Goal: Task Accomplishment & Management: Manage account settings

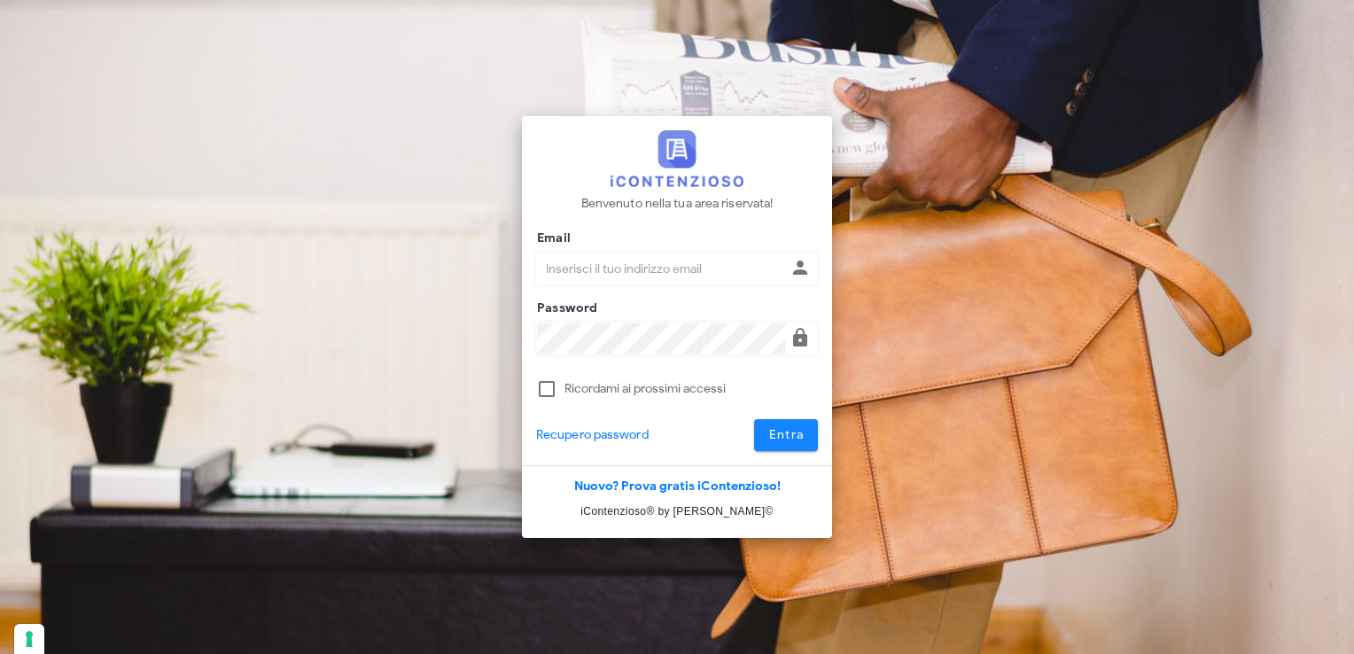
type input "avvocatobrunomaviglia@gmail.com"
click at [756, 437] on span "Entra" at bounding box center [786, 434] width 36 height 15
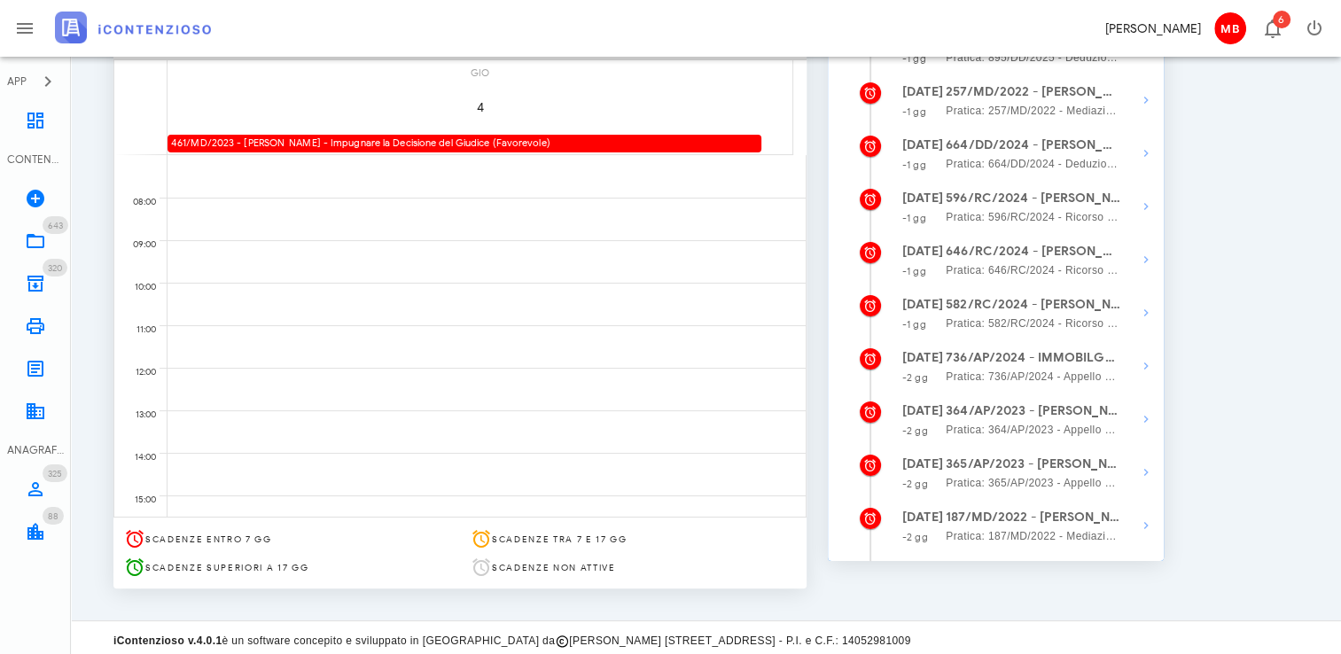
scroll to position [265, 0]
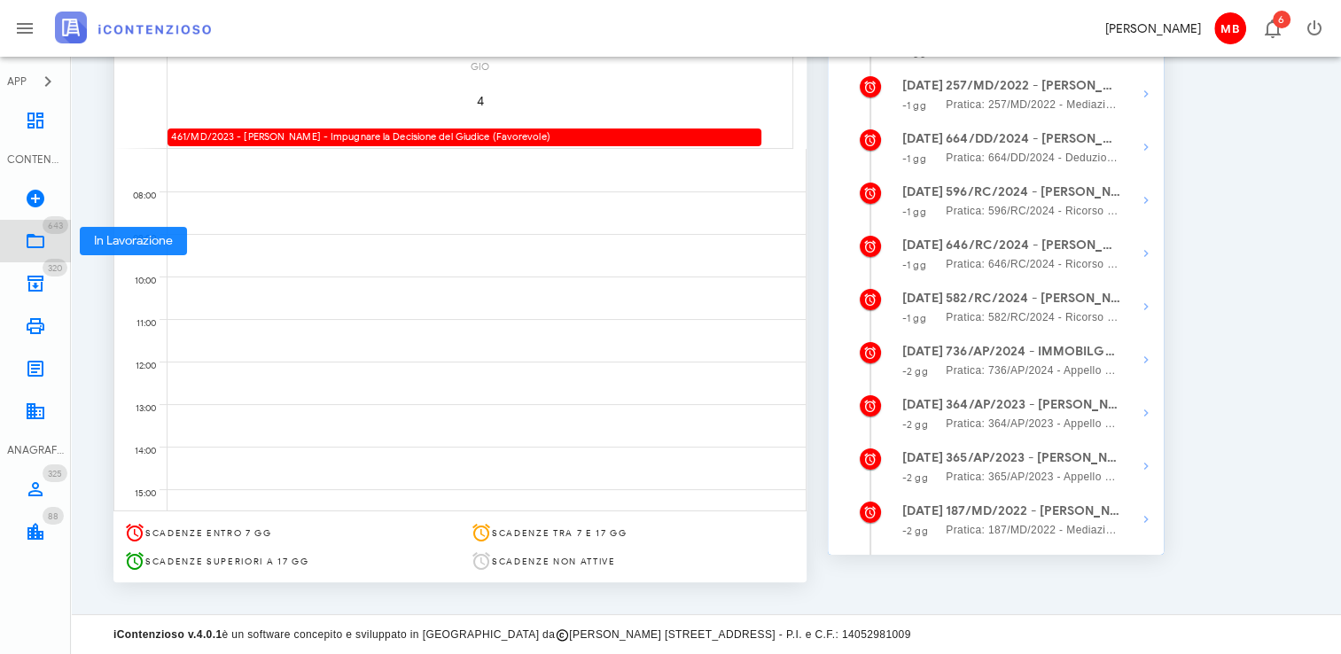
click at [41, 234] on icon at bounding box center [35, 240] width 21 height 21
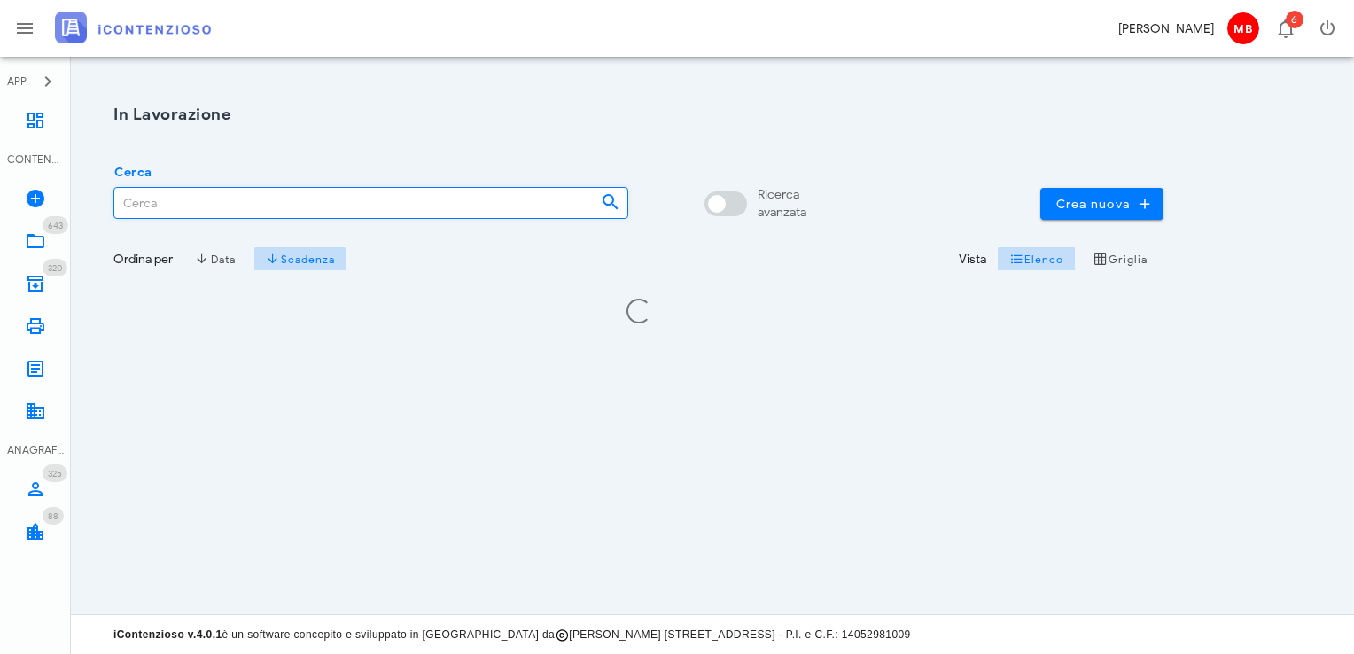
click at [159, 205] on input "Cerca" at bounding box center [350, 203] width 472 height 30
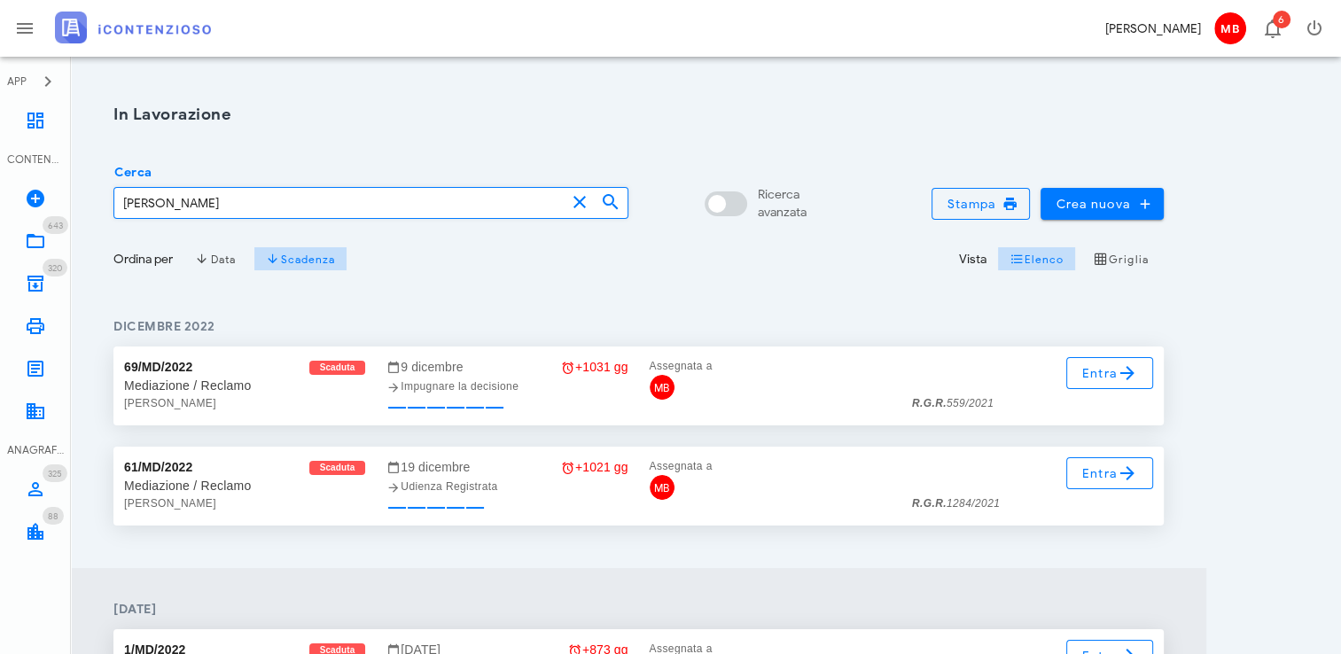
type input "saponaro"
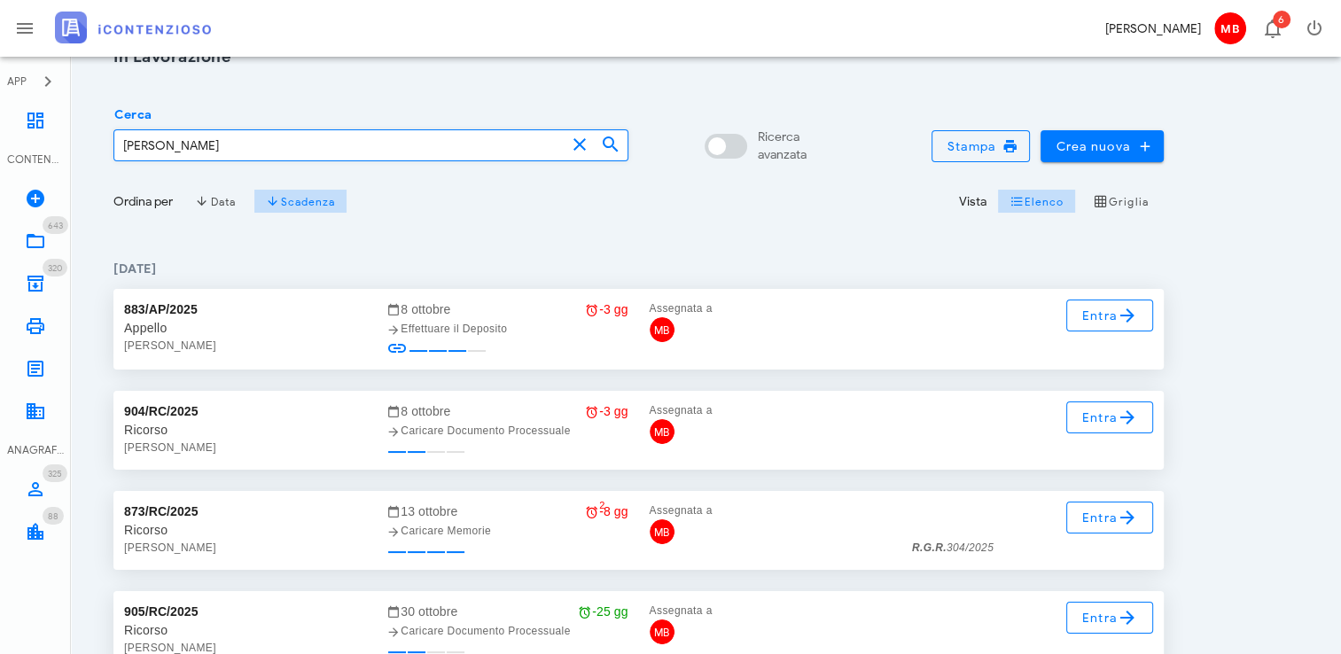
scroll to position [89, 0]
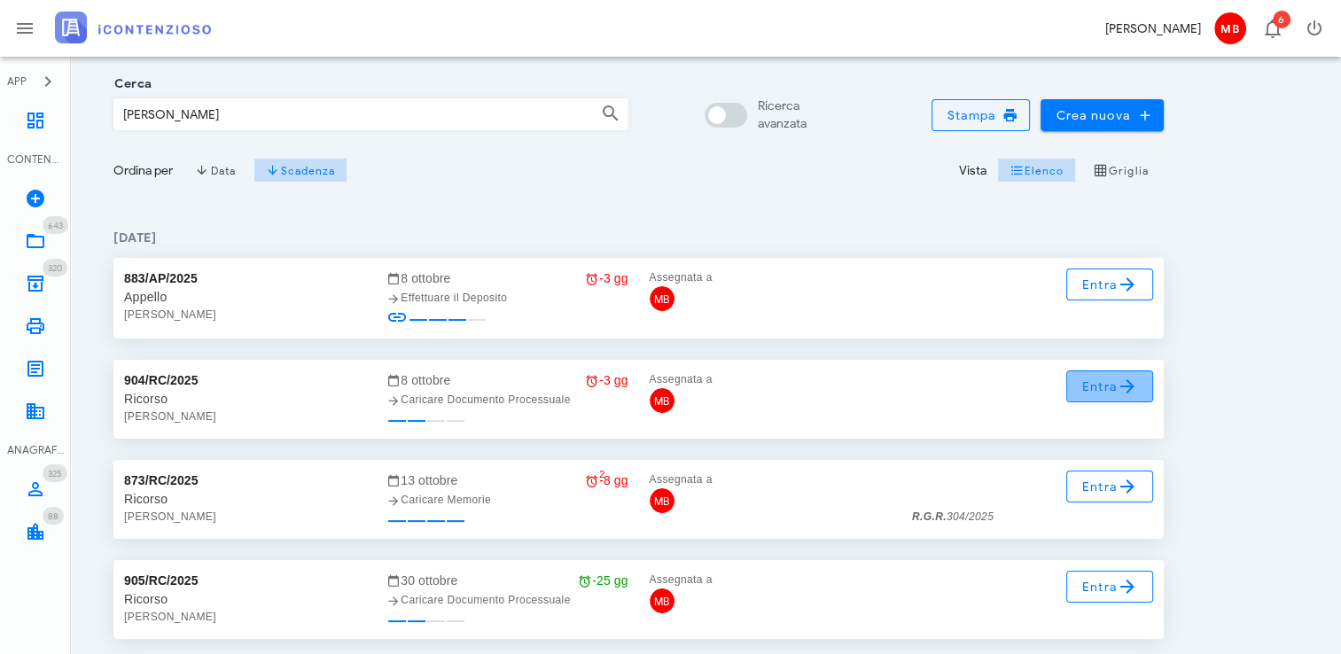
click at [1087, 388] on span "Entra" at bounding box center [1110, 386] width 58 height 21
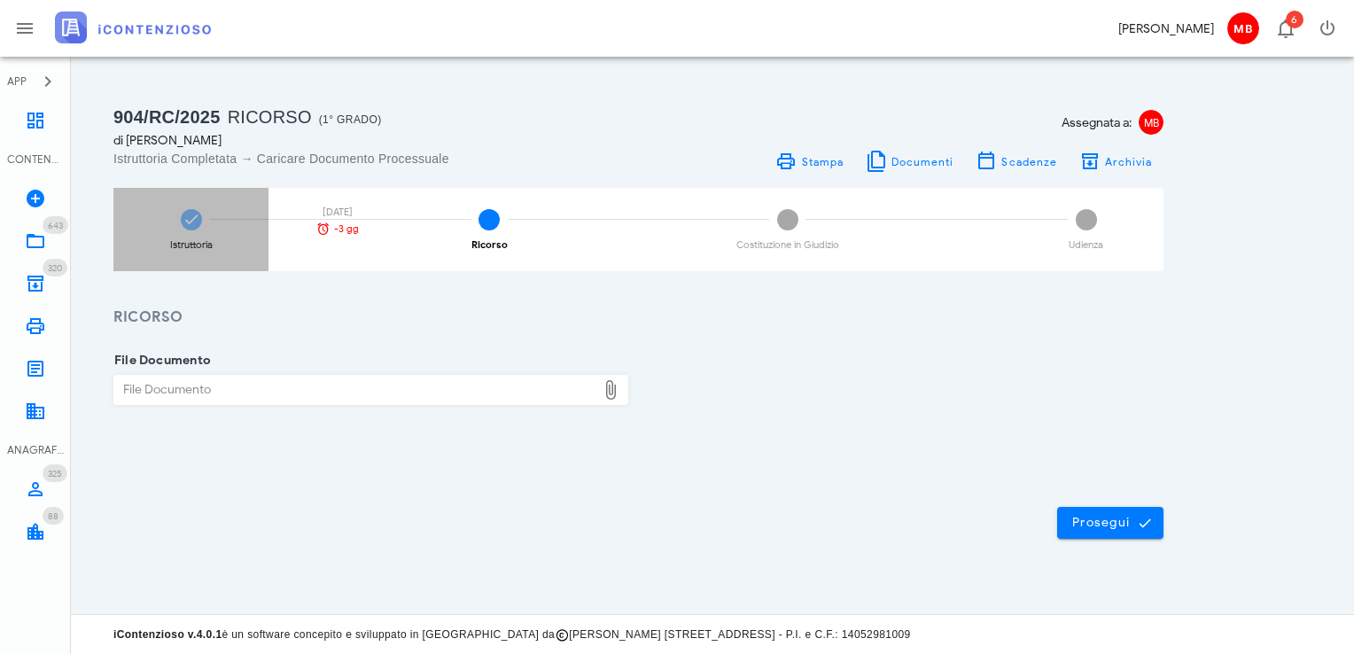
click at [198, 228] on icon at bounding box center [192, 220] width 18 height 18
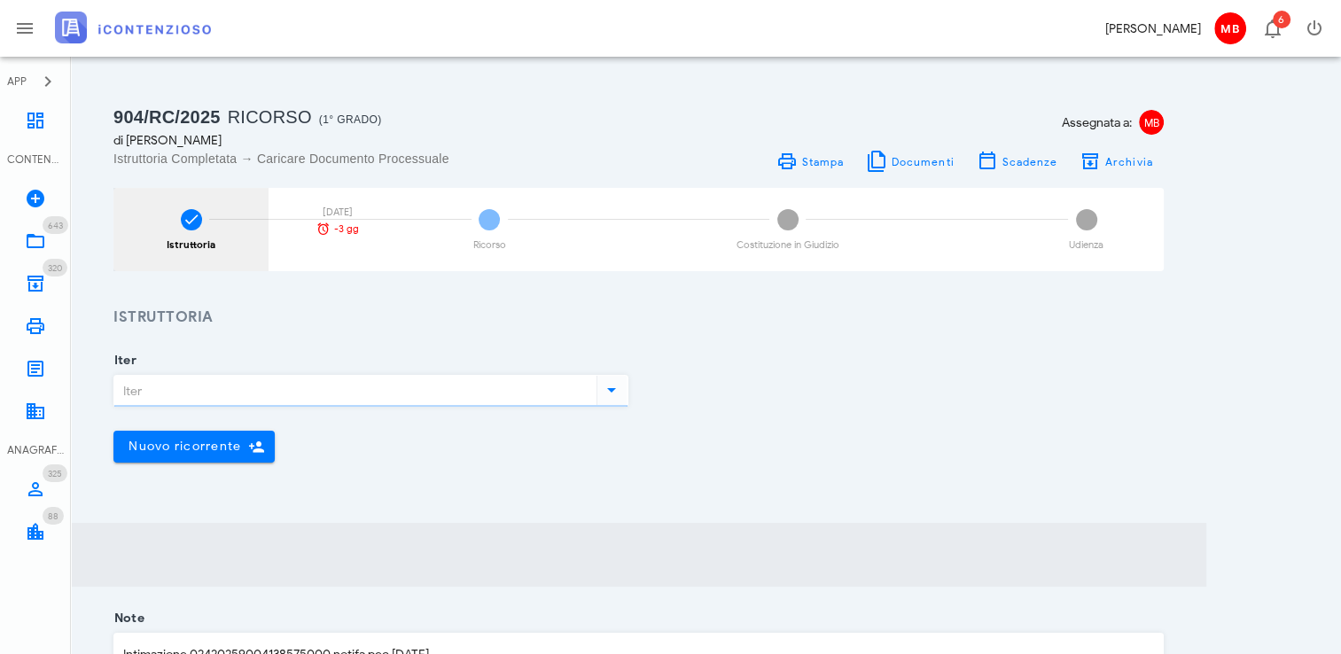
type input "Ricorso"
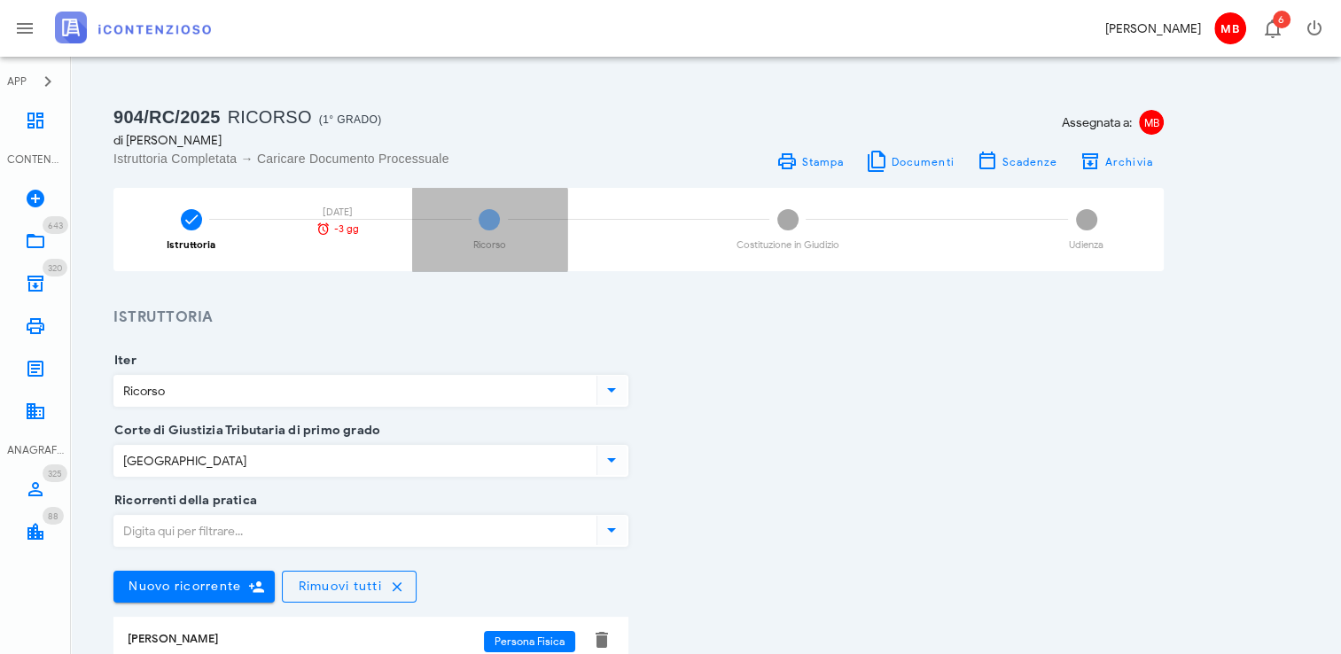
click at [474, 231] on div "2 Ricorso" at bounding box center [489, 229] width 155 height 83
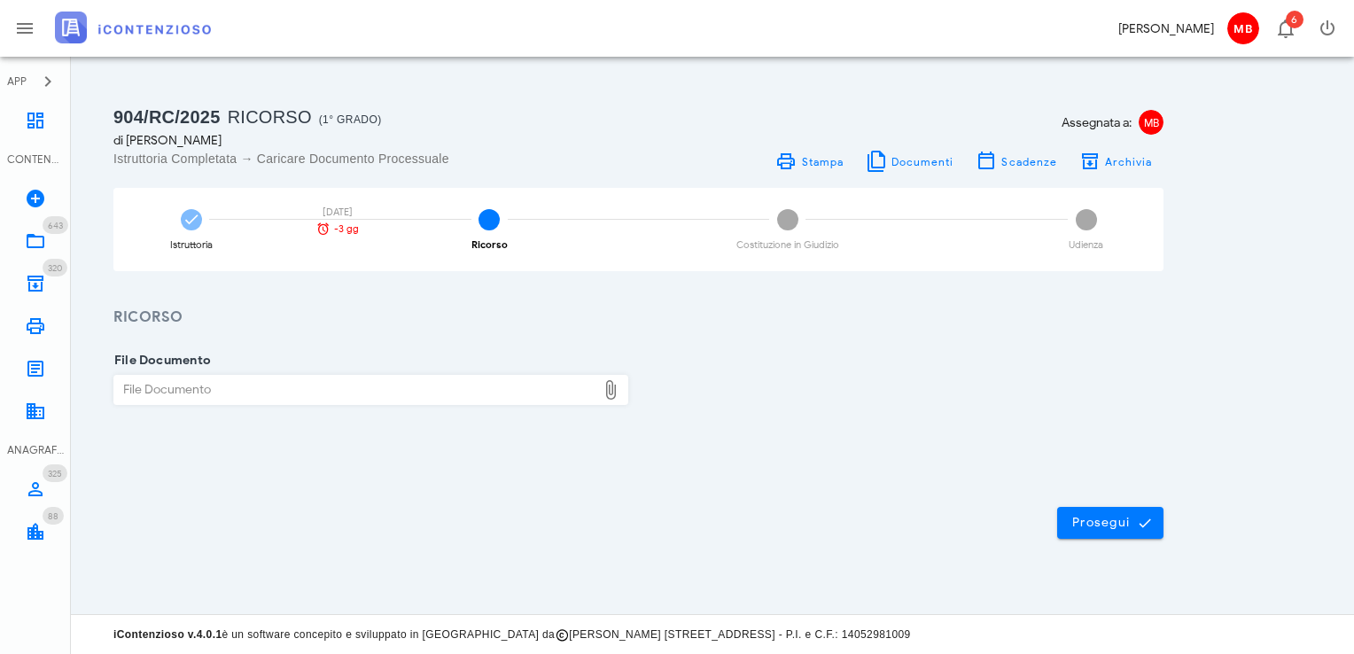
click at [377, 384] on div "File Documento" at bounding box center [355, 390] width 482 height 28
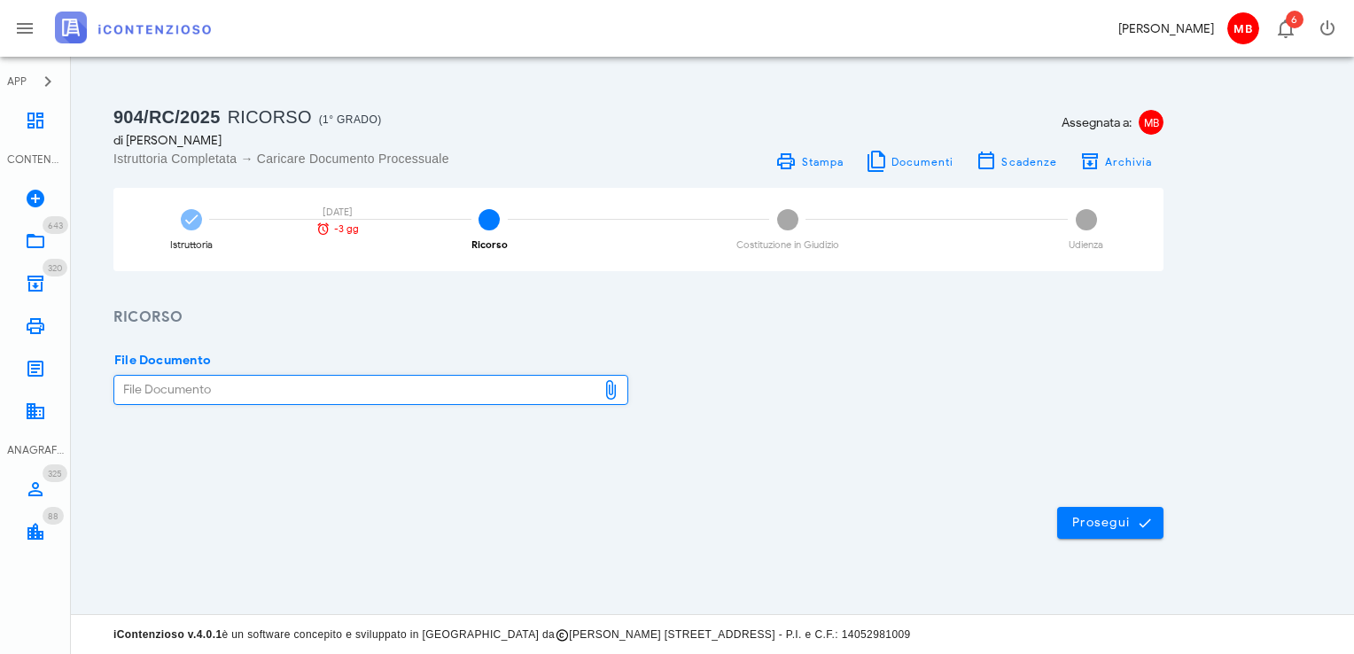
type input "C:\fakepath\ricorso_saponaro.pdf"
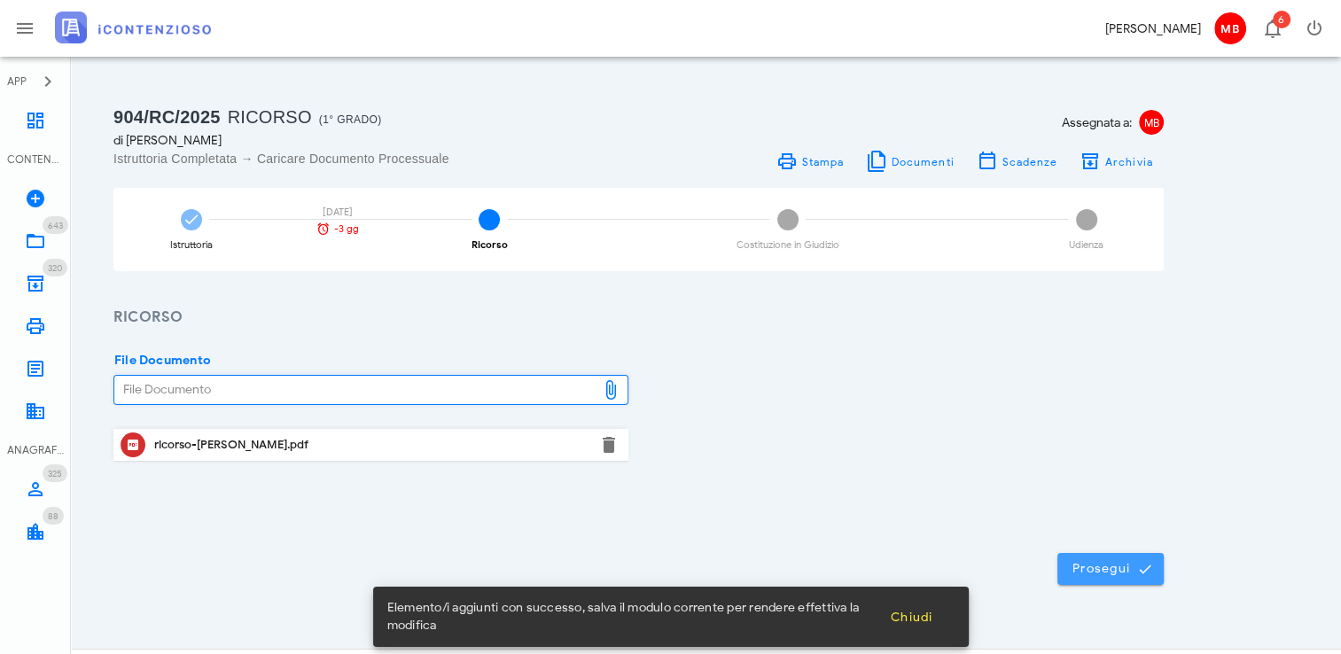
click at [1102, 568] on span "Prosegui" at bounding box center [1110, 569] width 78 height 16
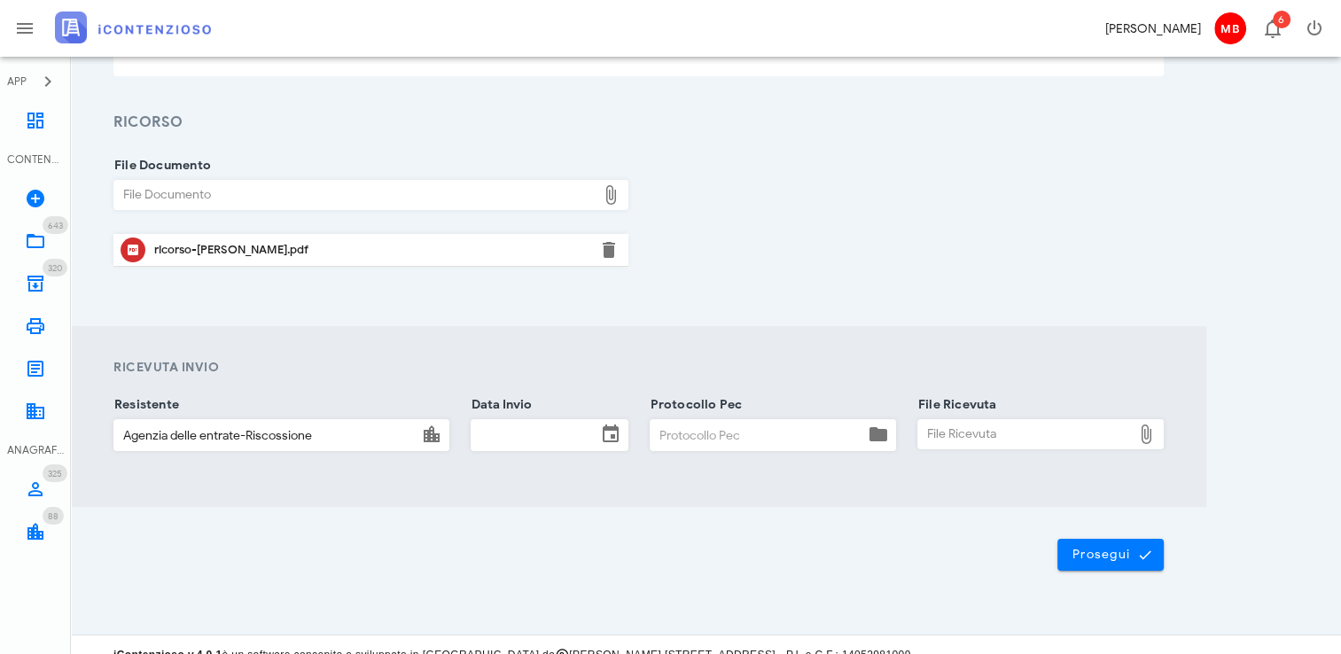
scroll to position [213, 0]
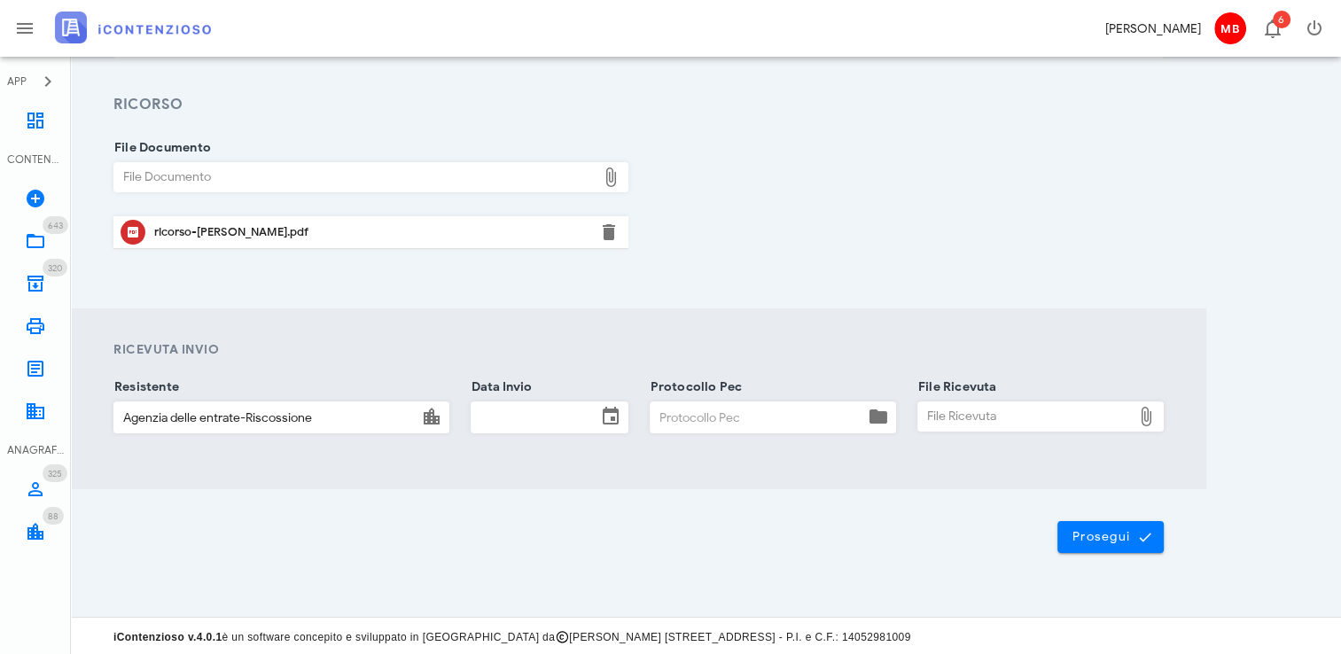
click at [538, 416] on input "Data Invio" at bounding box center [533, 417] width 125 height 30
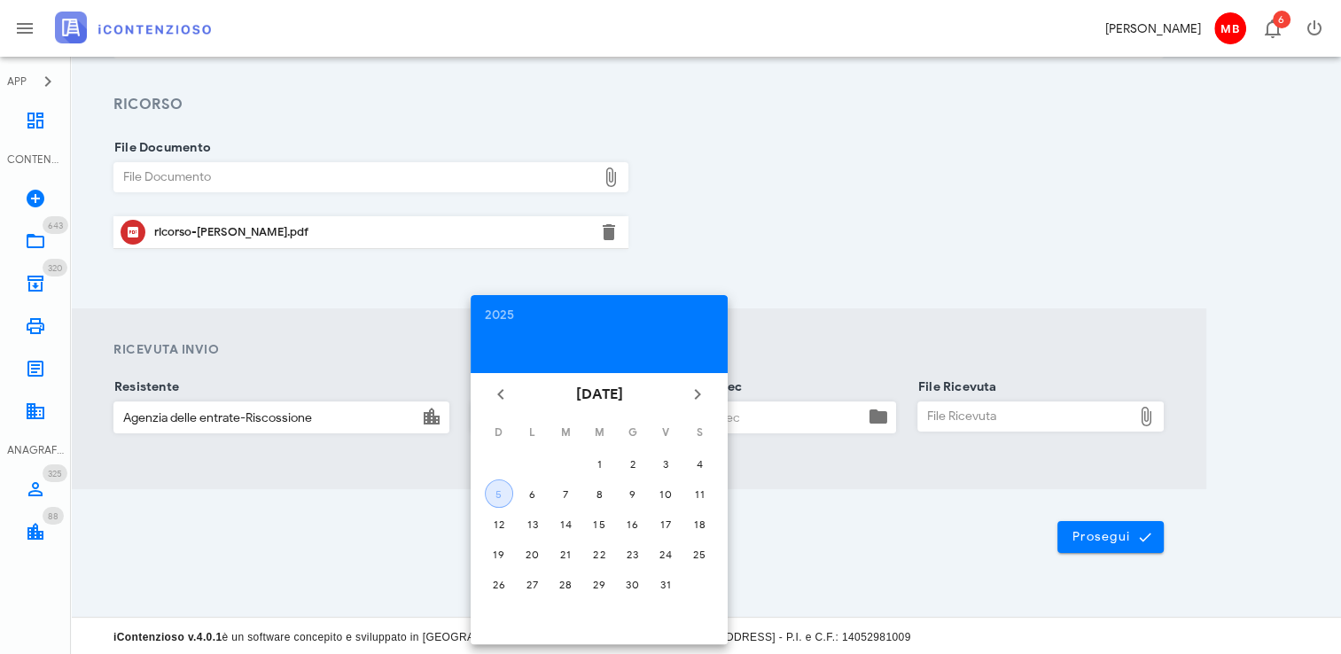
click at [510, 488] on div "5" at bounding box center [499, 493] width 27 height 13
type input "05/10/2025"
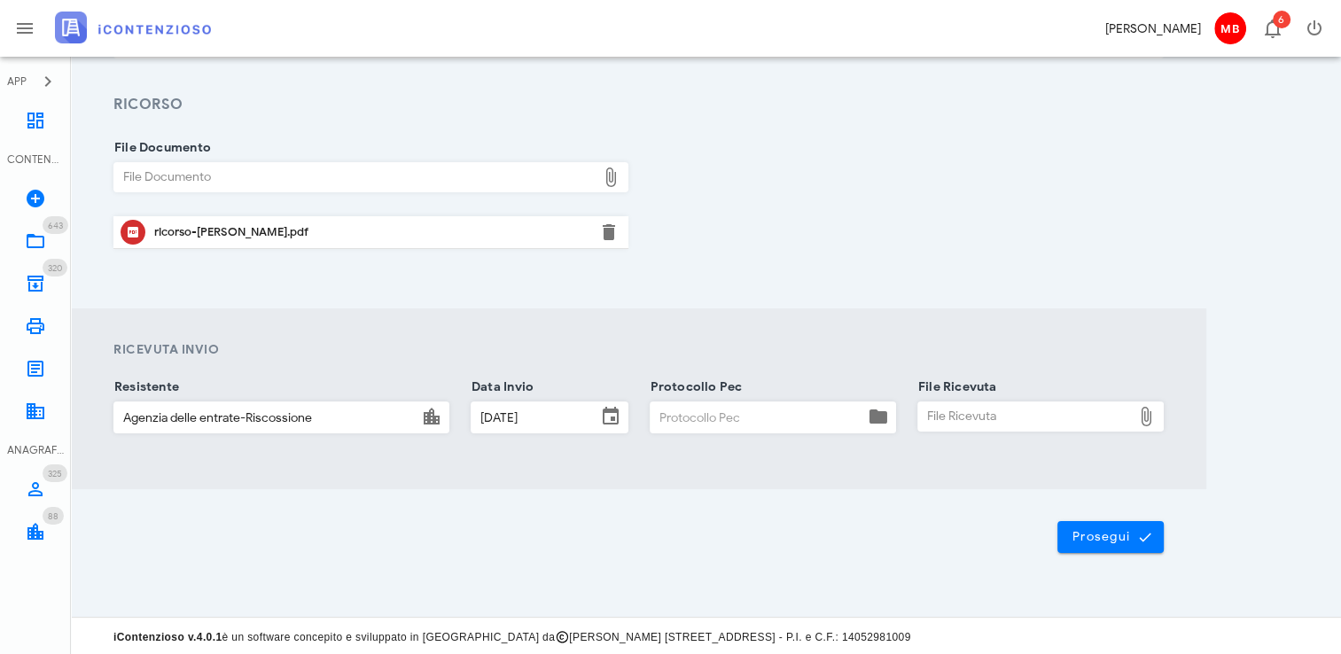
click at [680, 420] on input "Protocollo Pec" at bounding box center [757, 417] width 214 height 30
type input "77"
click at [968, 408] on div "File Ricevuta" at bounding box center [1025, 416] width 214 height 28
type input "C:\fakepath\consegna ader.eml"
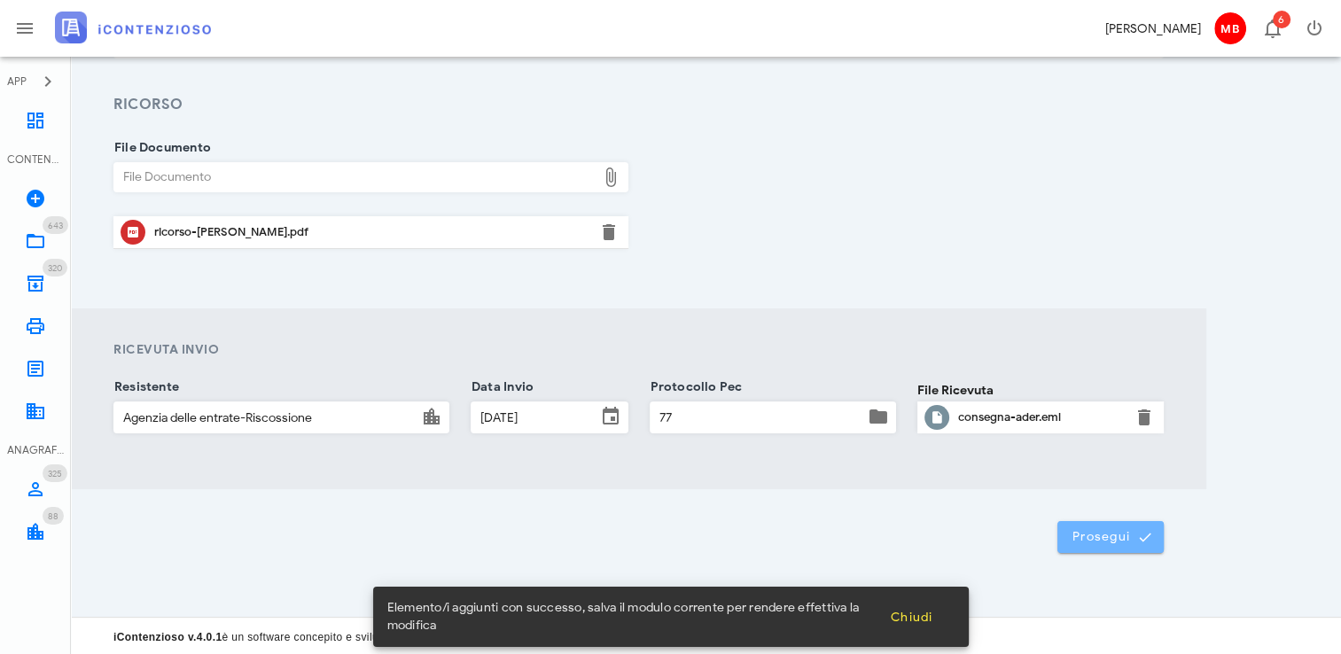
click at [1104, 538] on span "Prosegui" at bounding box center [1110, 537] width 78 height 16
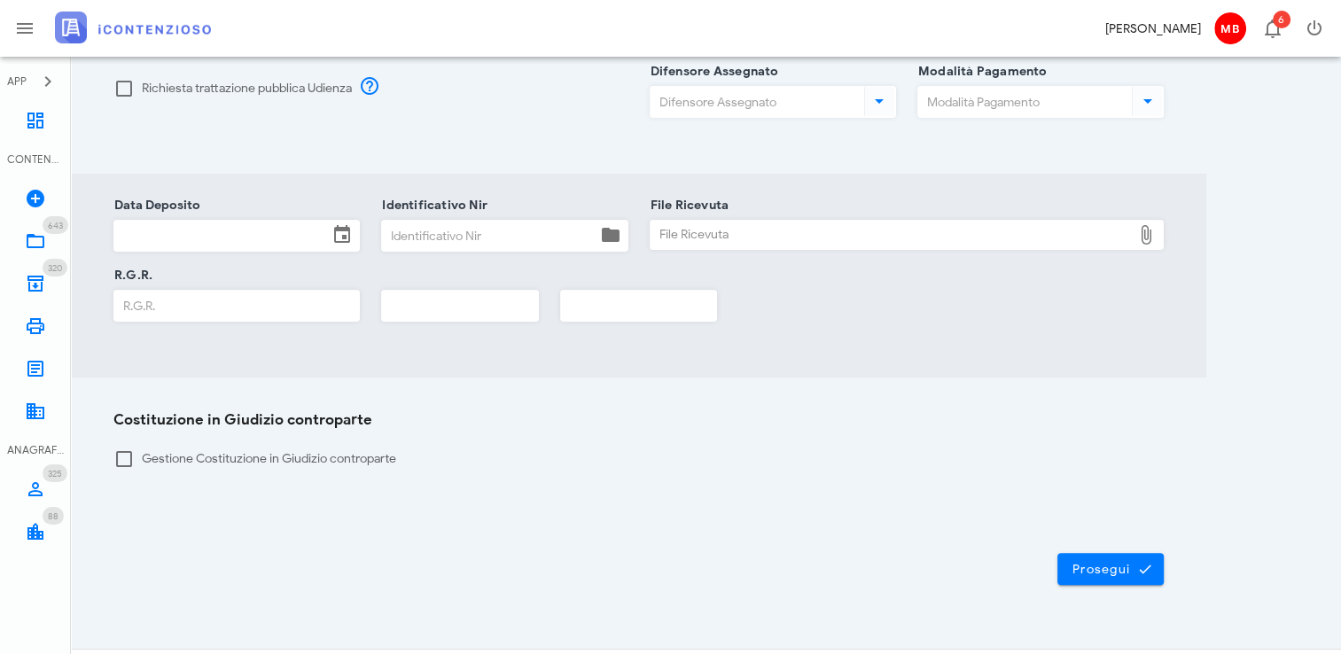
scroll to position [392, 0]
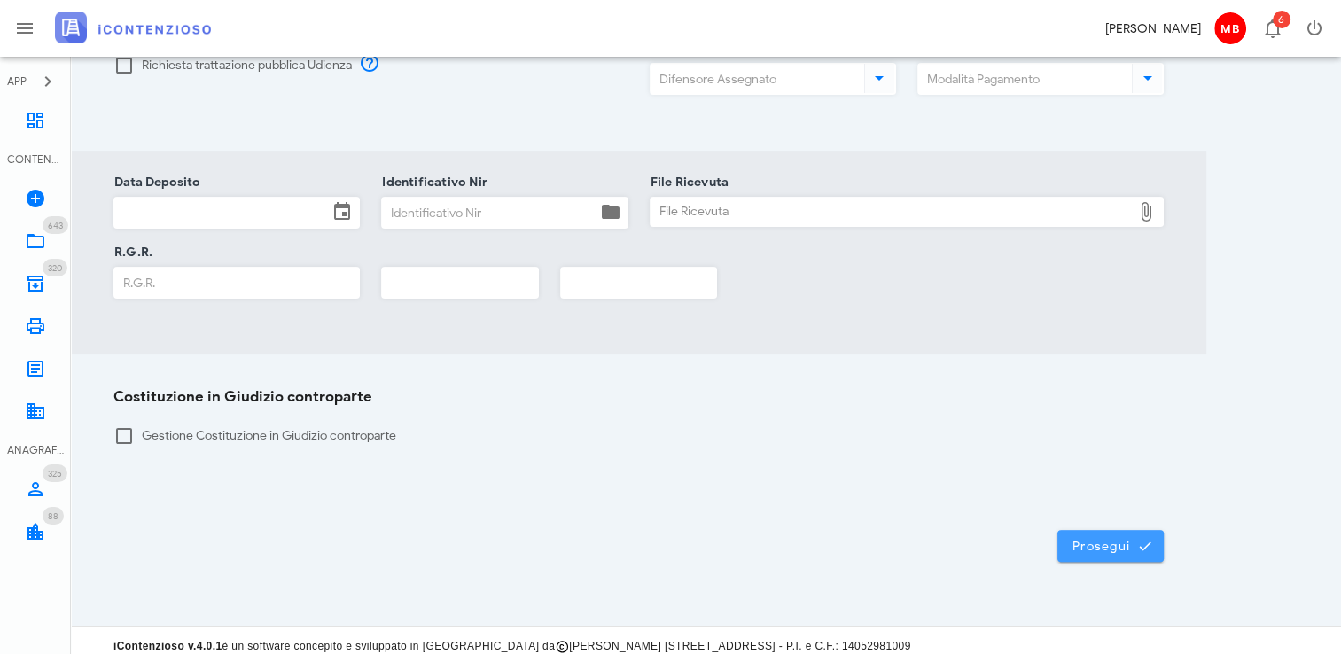
click at [1090, 538] on span "Prosegui" at bounding box center [1110, 546] width 78 height 16
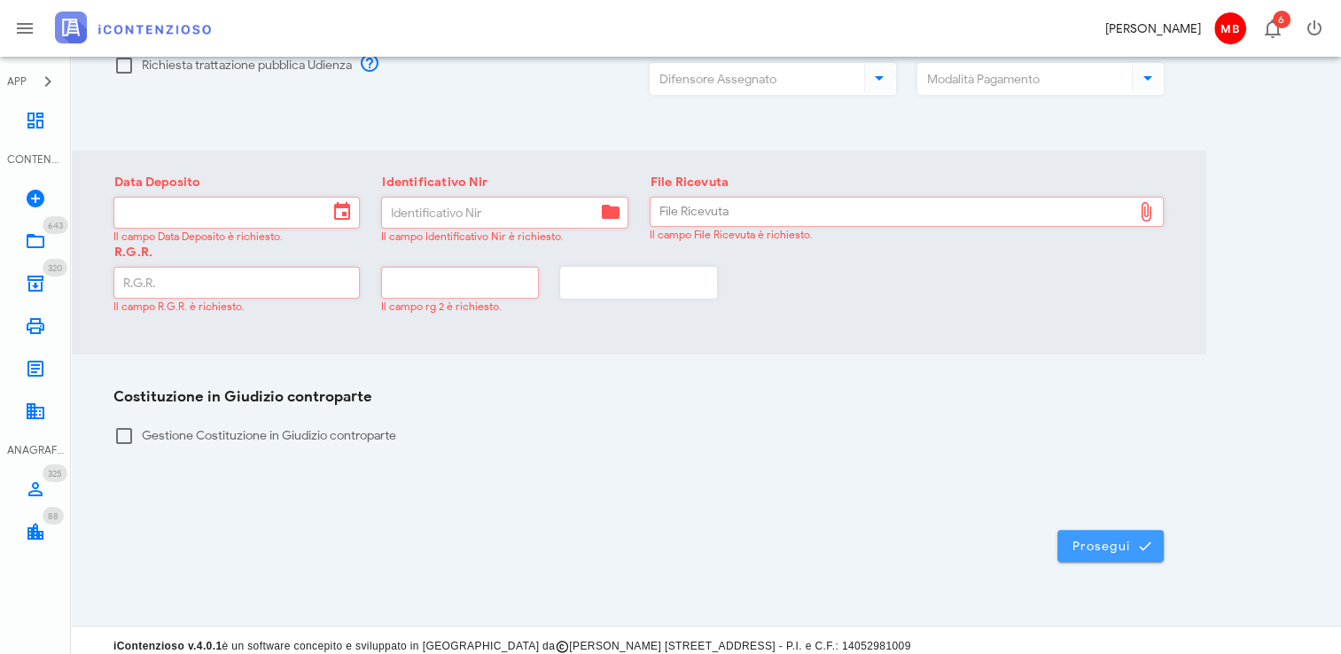
click at [1110, 538] on span "Prosegui" at bounding box center [1110, 546] width 78 height 16
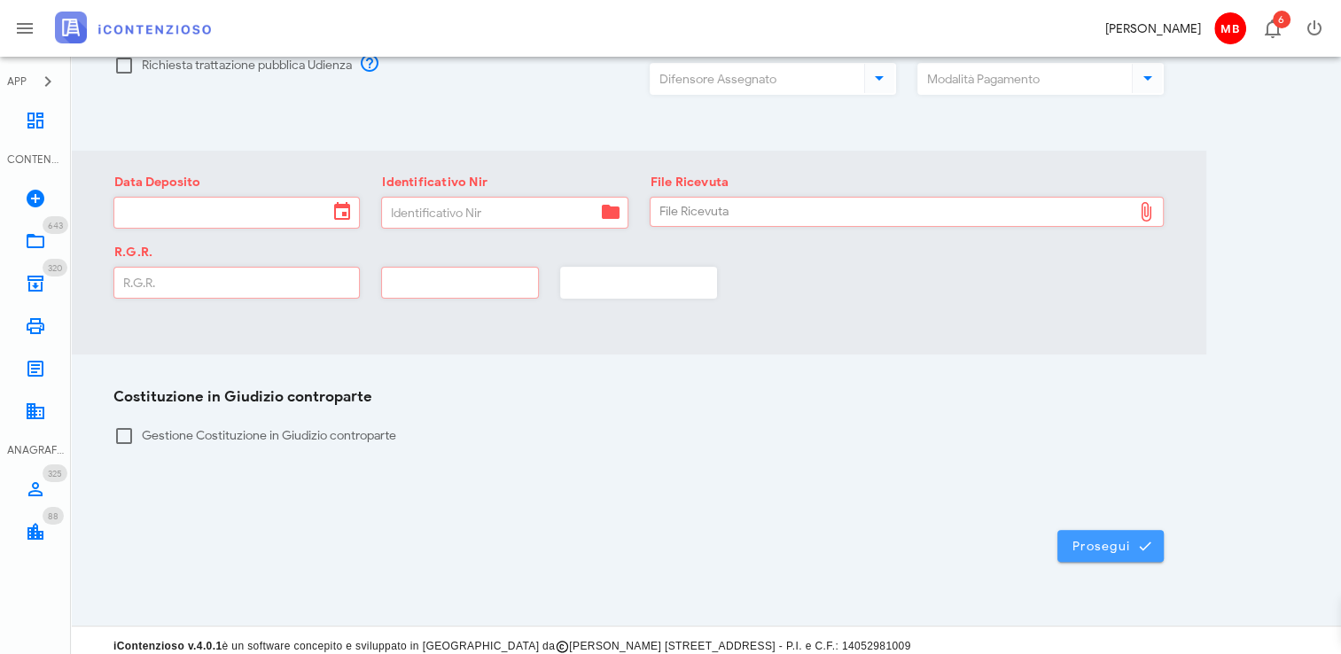
scroll to position [0, 0]
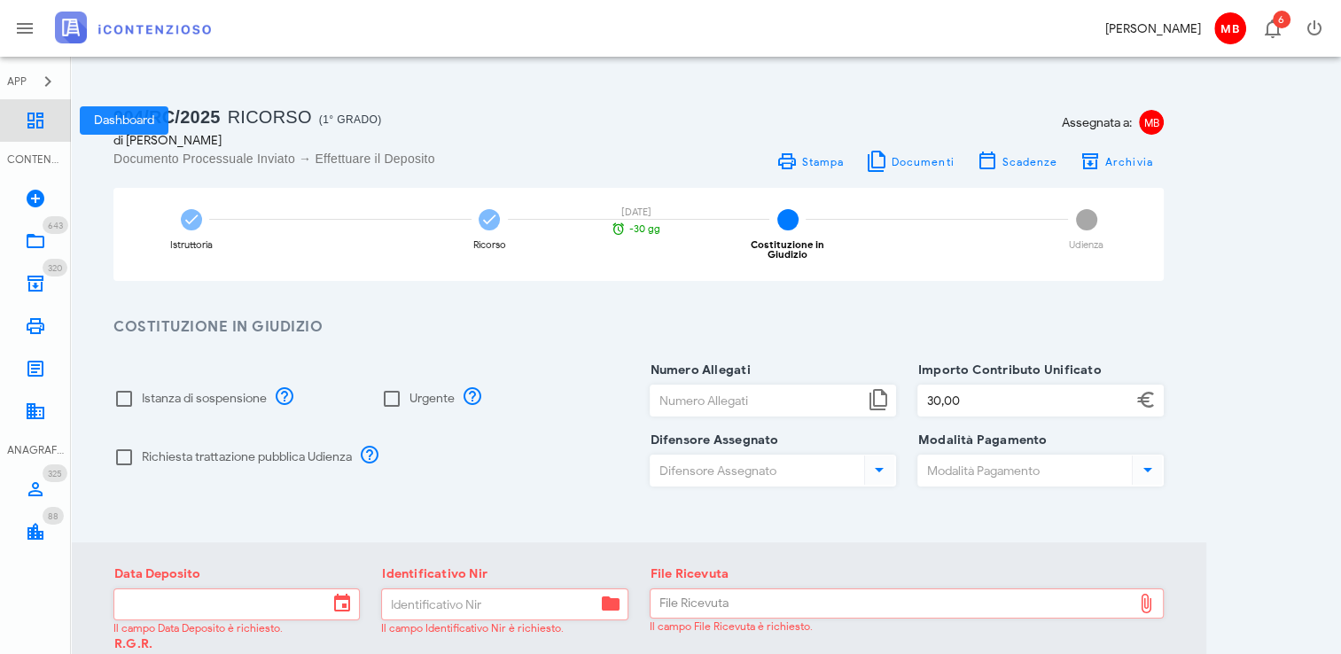
click at [28, 119] on icon at bounding box center [35, 120] width 21 height 21
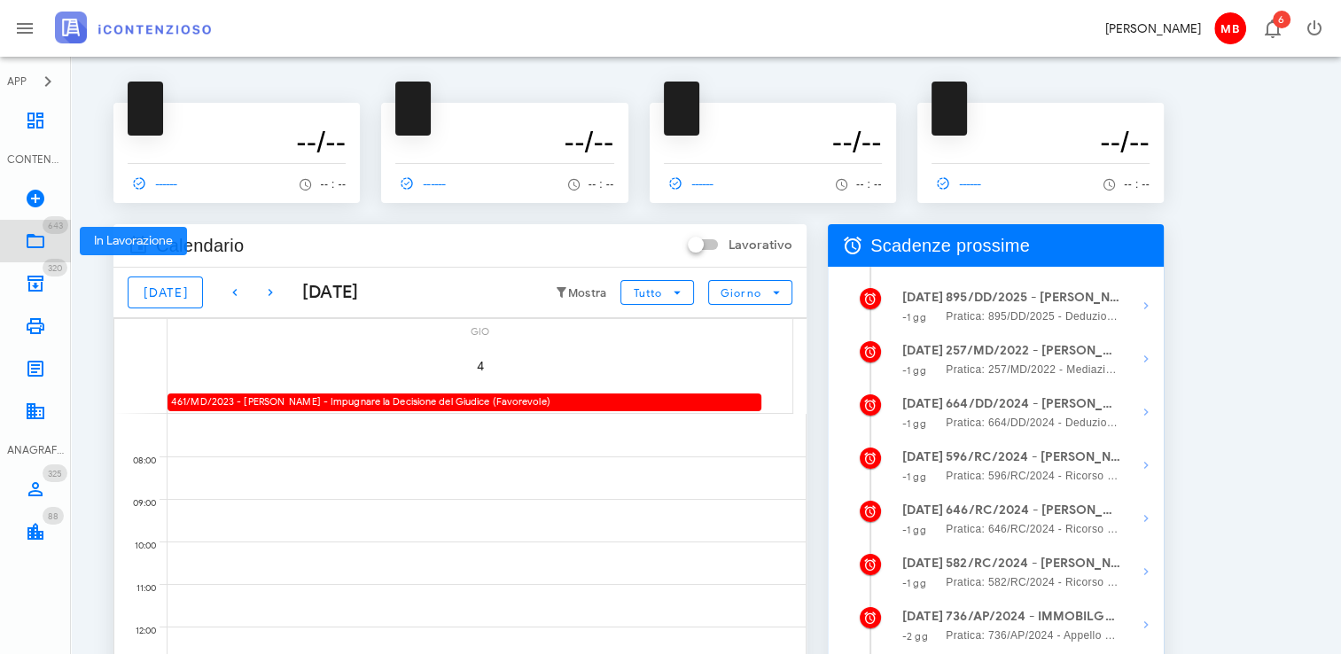
click at [43, 246] on icon at bounding box center [35, 240] width 21 height 21
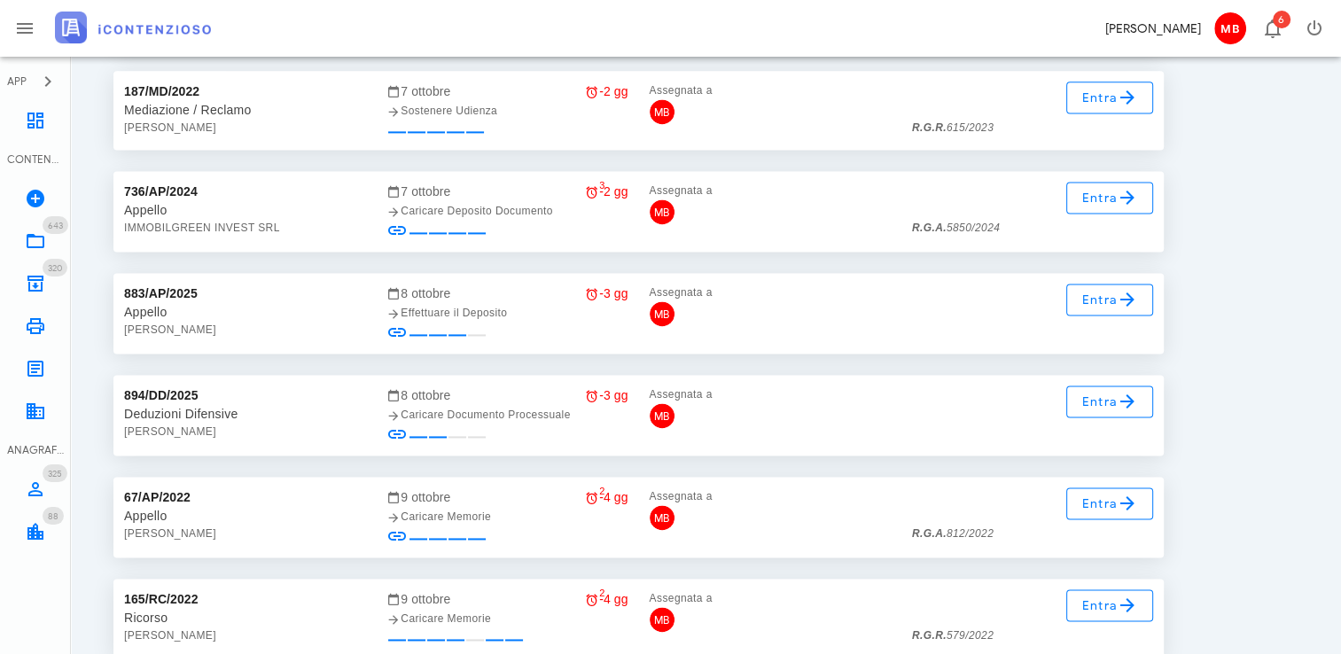
scroll to position [22572, 0]
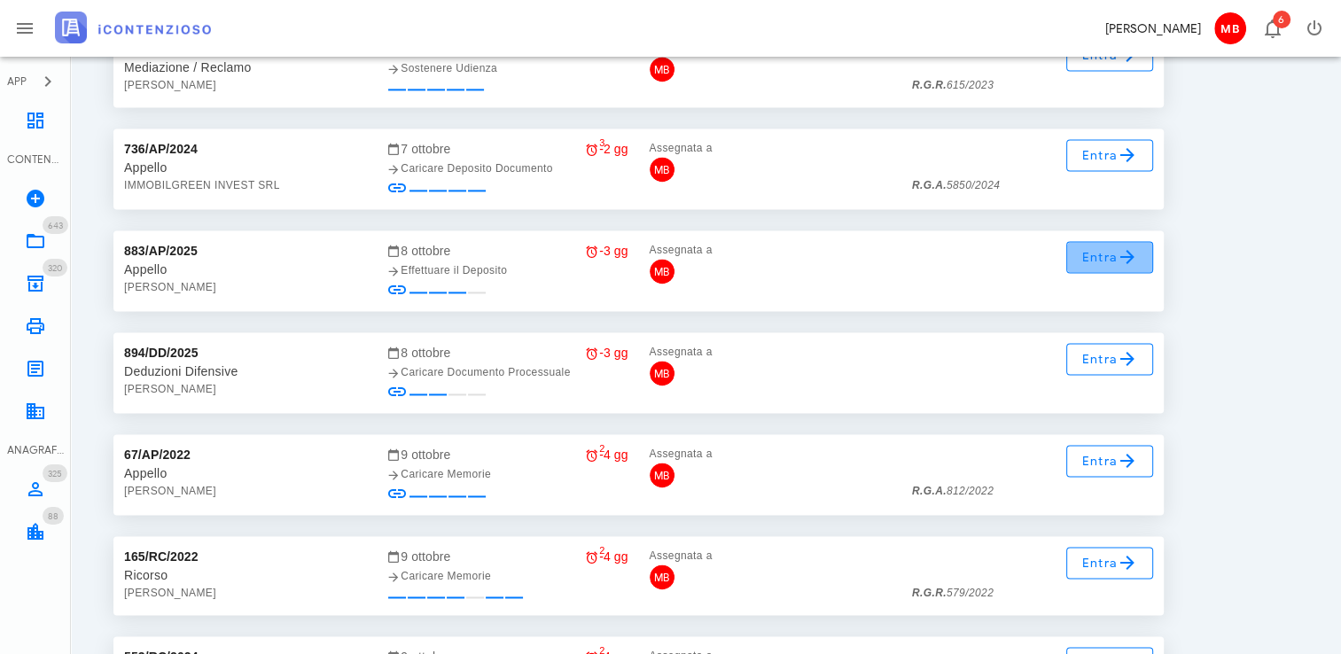
click at [1092, 263] on span "Entra" at bounding box center [1110, 256] width 58 height 21
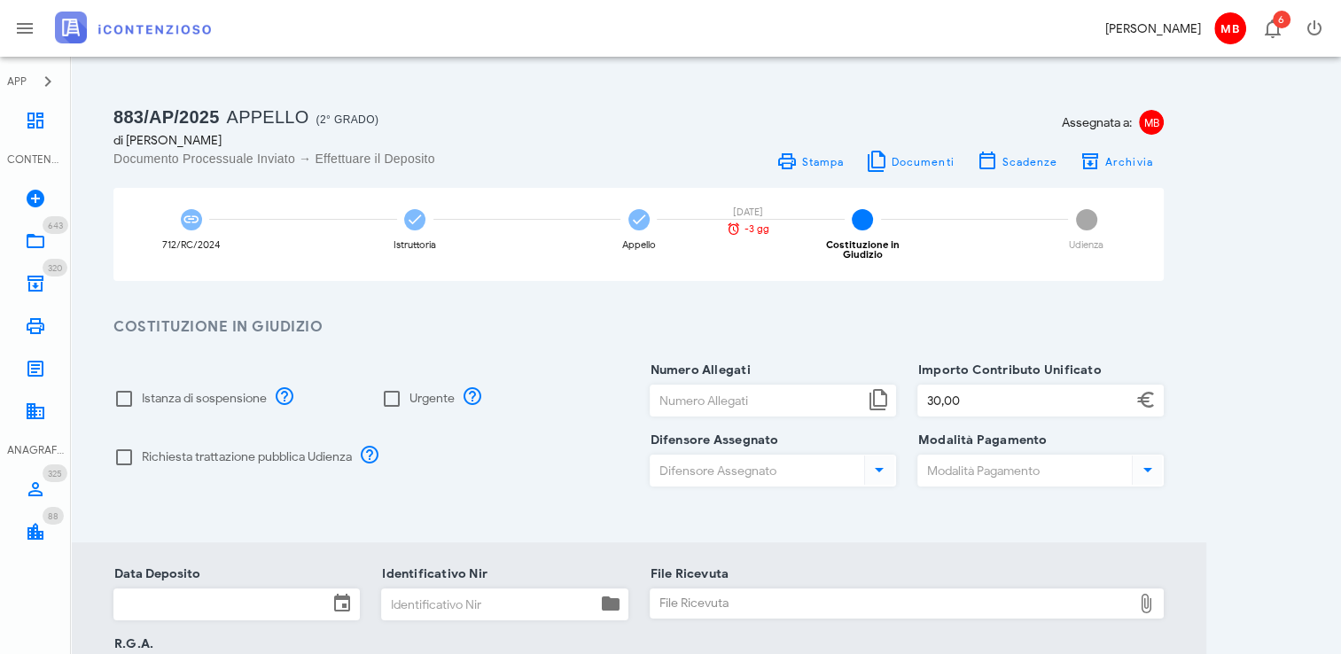
scroll to position [177, 0]
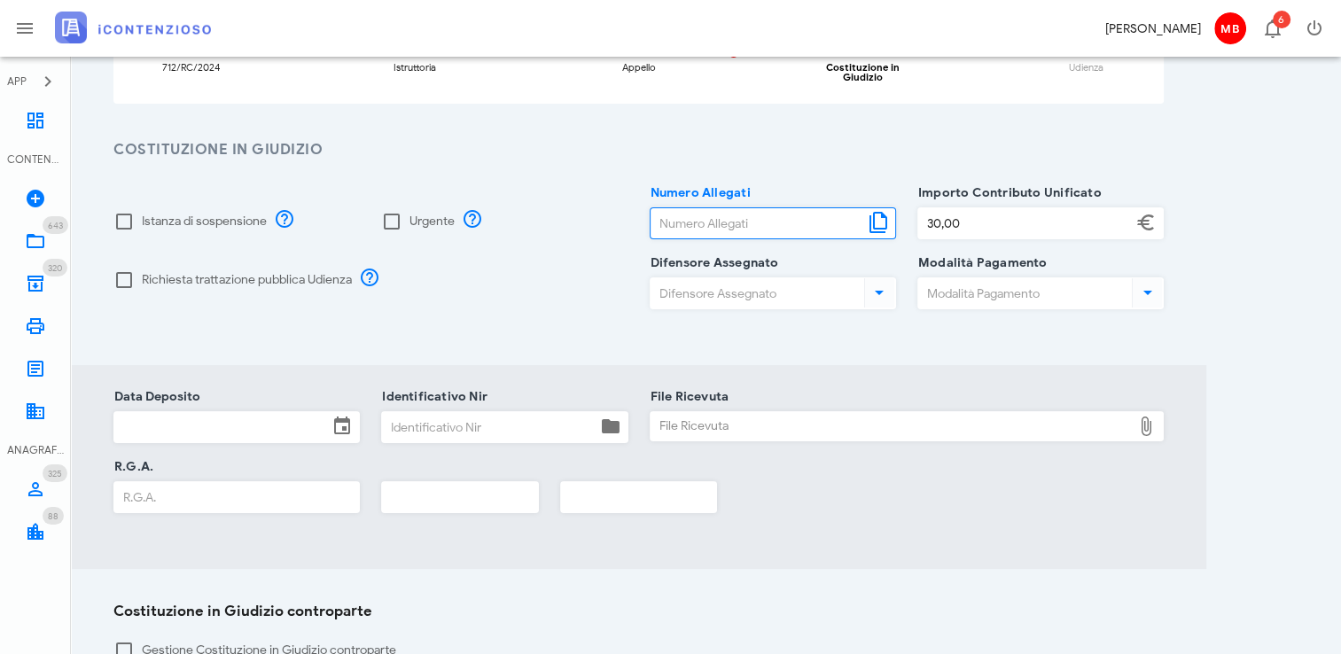
click at [677, 210] on input "Numero Allegati" at bounding box center [757, 223] width 214 height 30
type input "3"
click at [463, 412] on input "Identificativo Nir" at bounding box center [489, 427] width 214 height 30
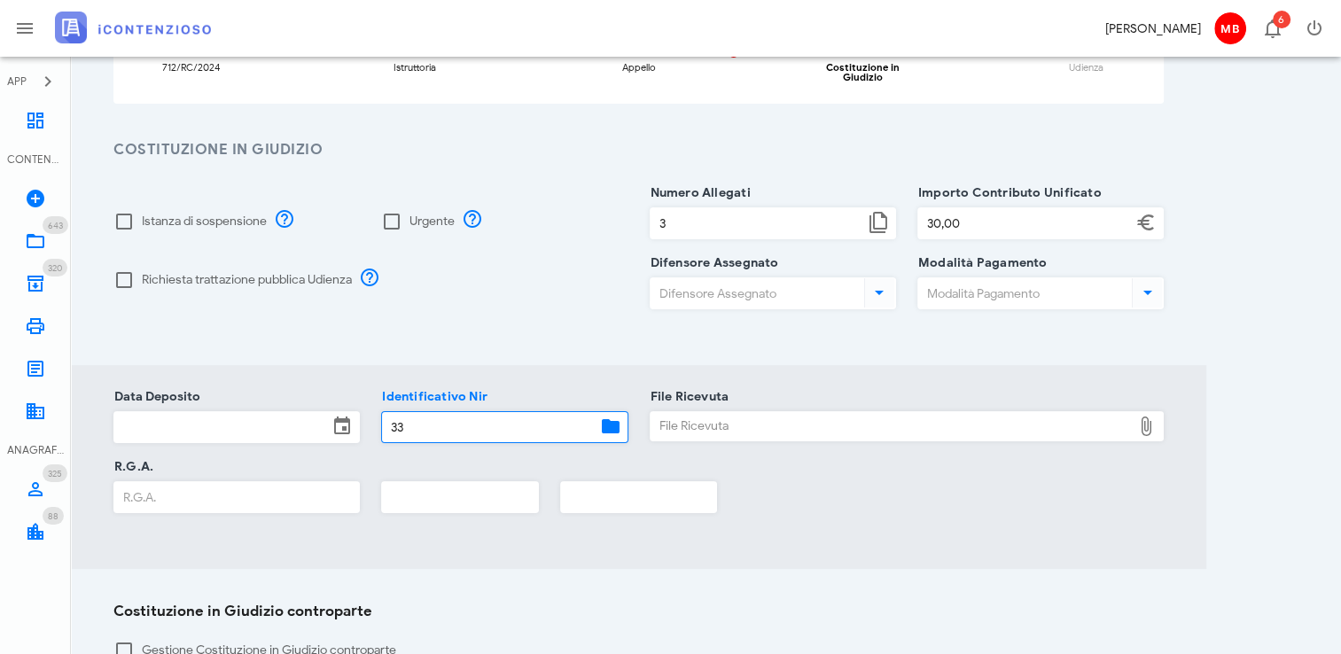
type input "33"
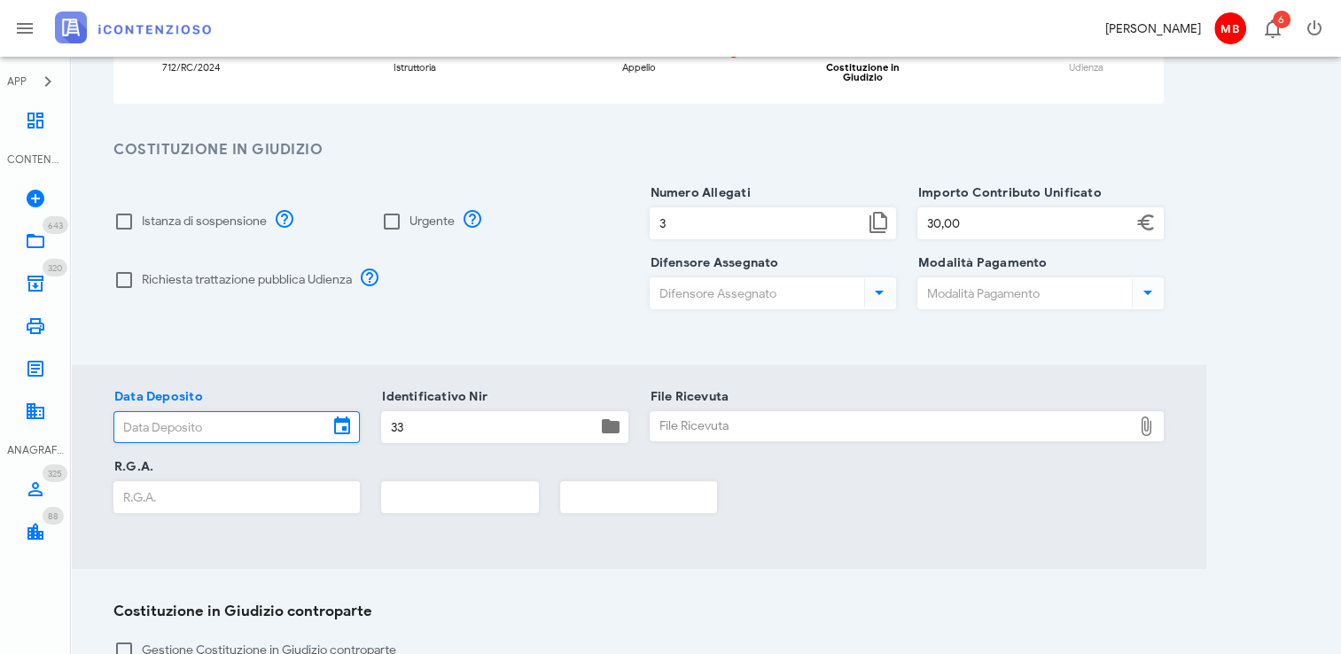
click at [255, 420] on input "Data Deposito" at bounding box center [221, 427] width 214 height 30
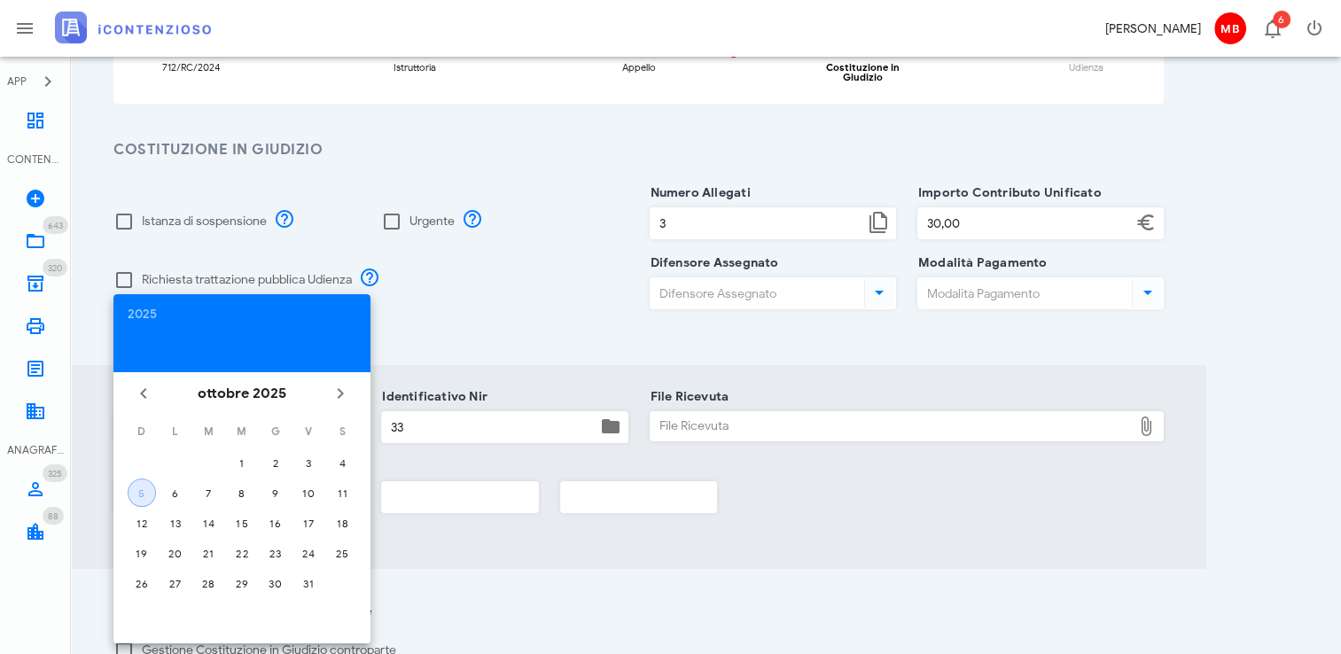
click at [140, 498] on button "5" at bounding box center [142, 492] width 28 height 28
type input "05/10/2025"
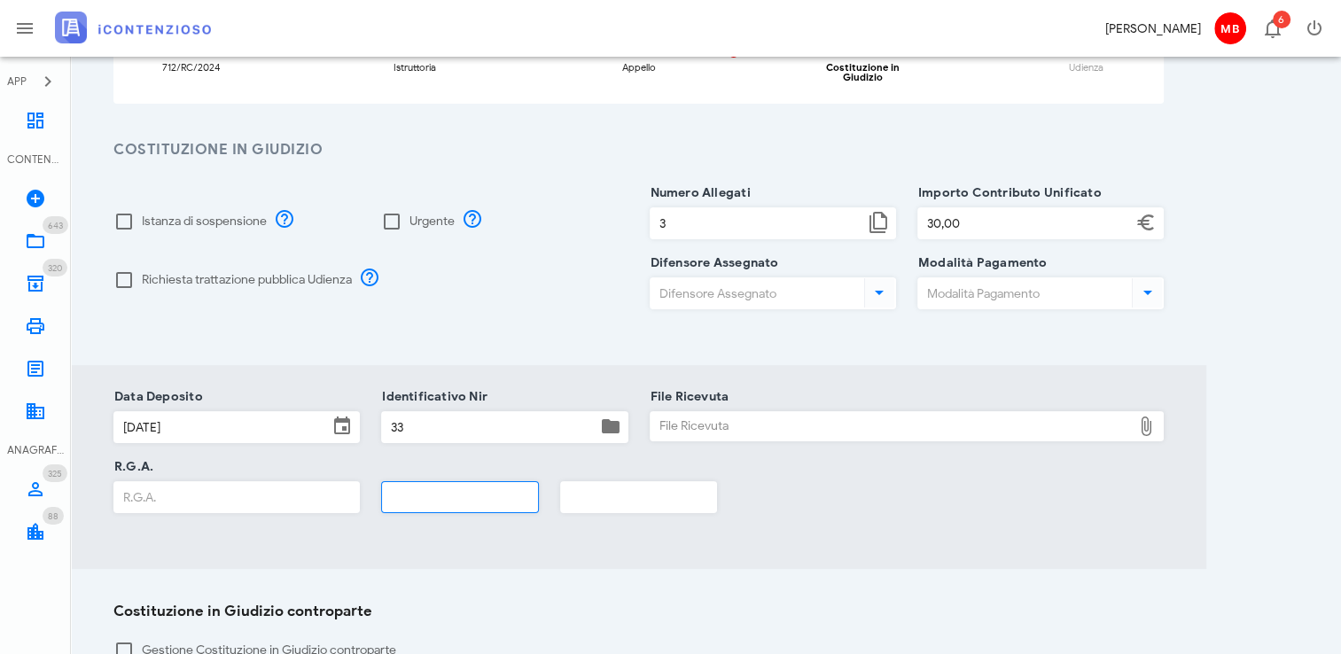
click at [441, 487] on input "text" at bounding box center [460, 497] width 156 height 30
type input "2025"
click at [679, 412] on div "File Ricevuta" at bounding box center [891, 426] width 482 height 28
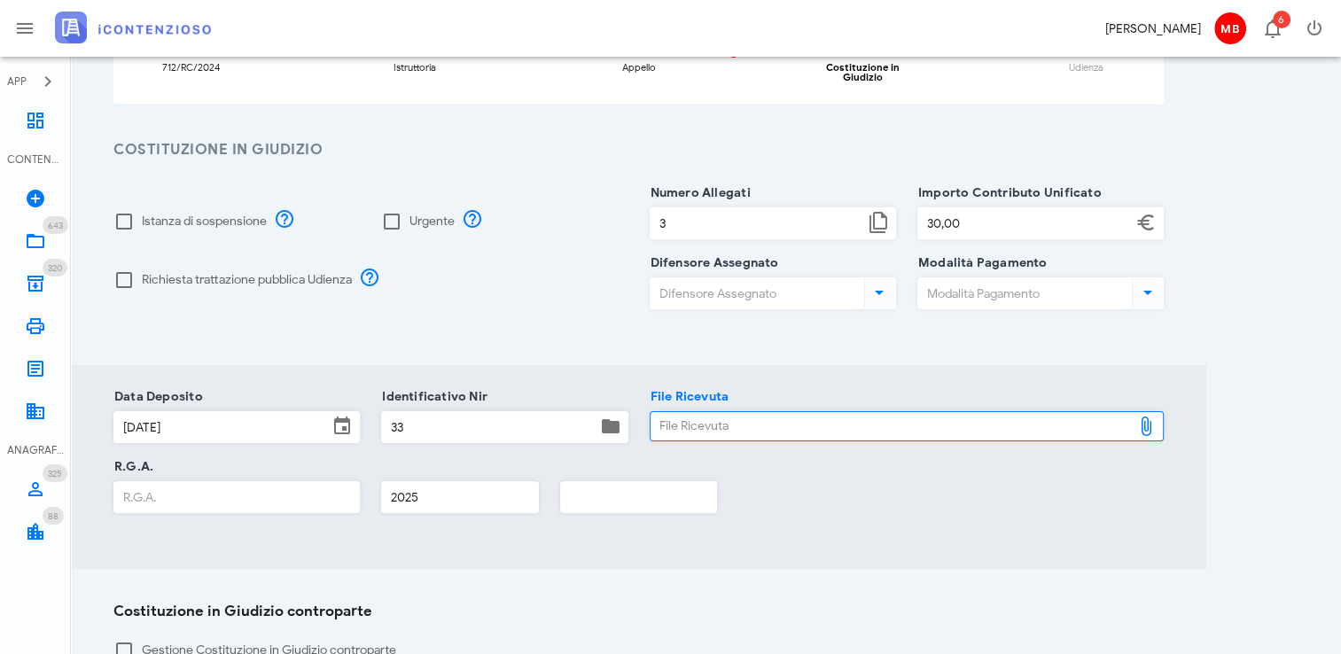
type input "C:\fakepath\NIR_COMPLETA_T-1389900-2025.pdf"
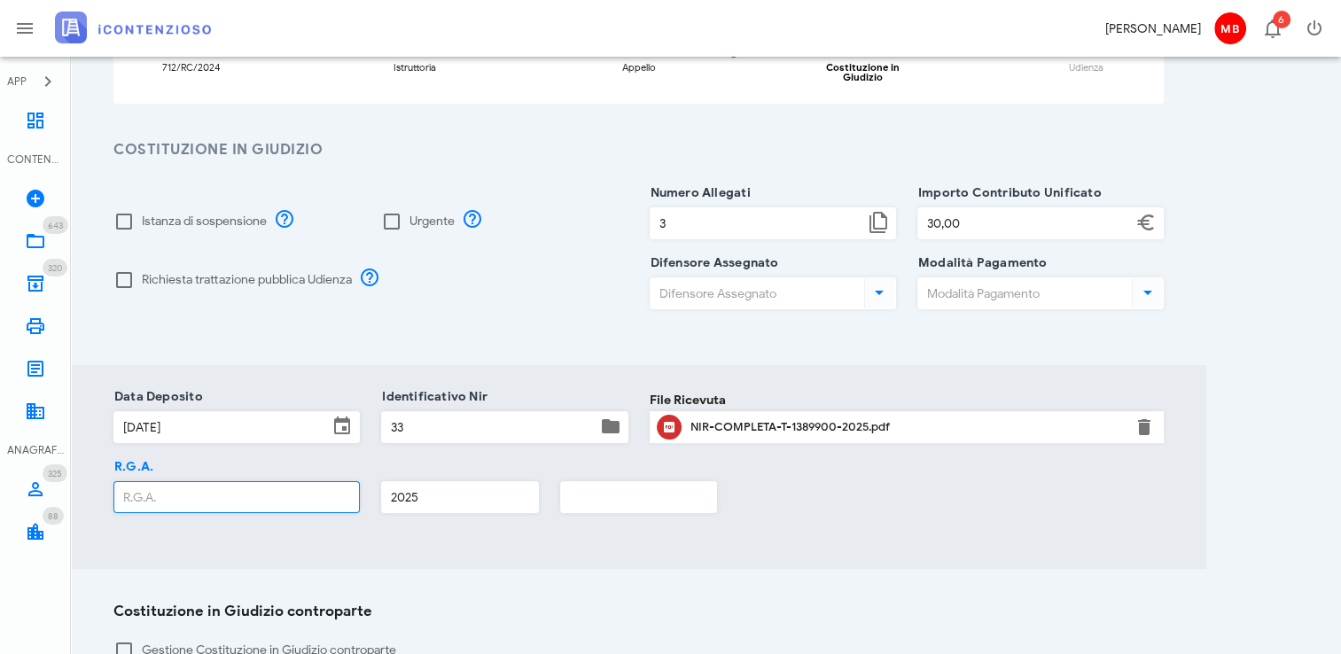
click at [227, 488] on input "R.G.A." at bounding box center [236, 497] width 245 height 30
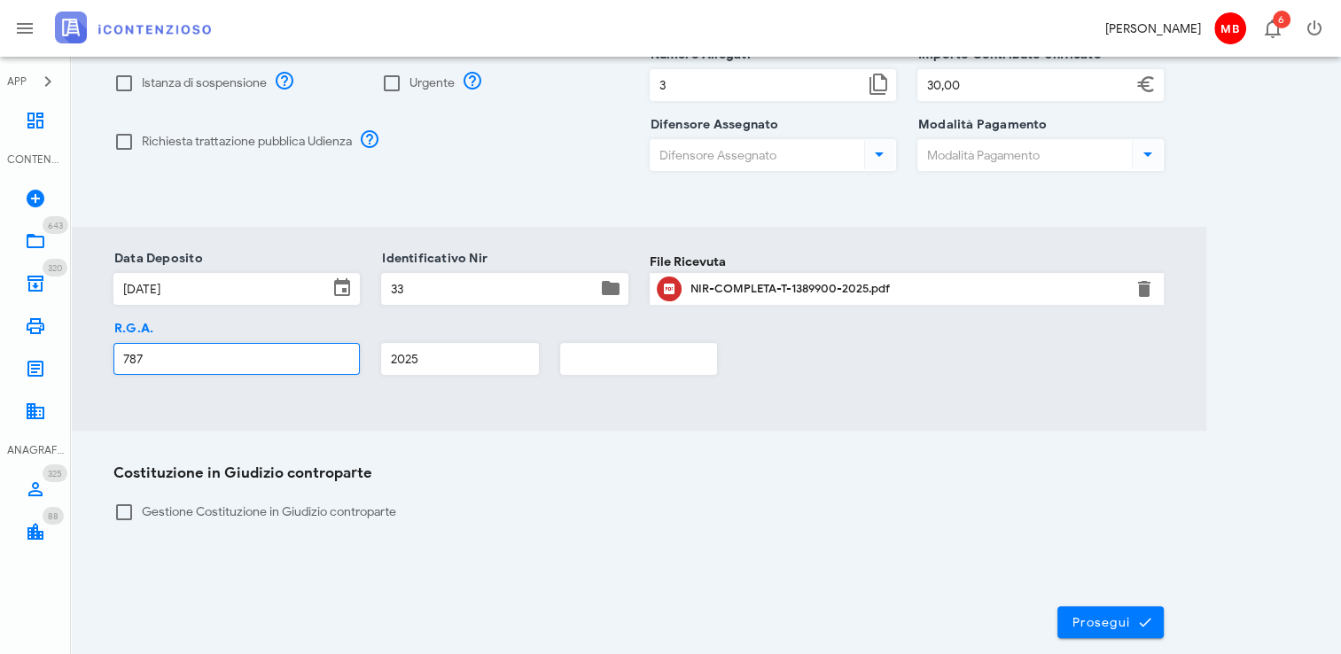
scroll to position [392, 0]
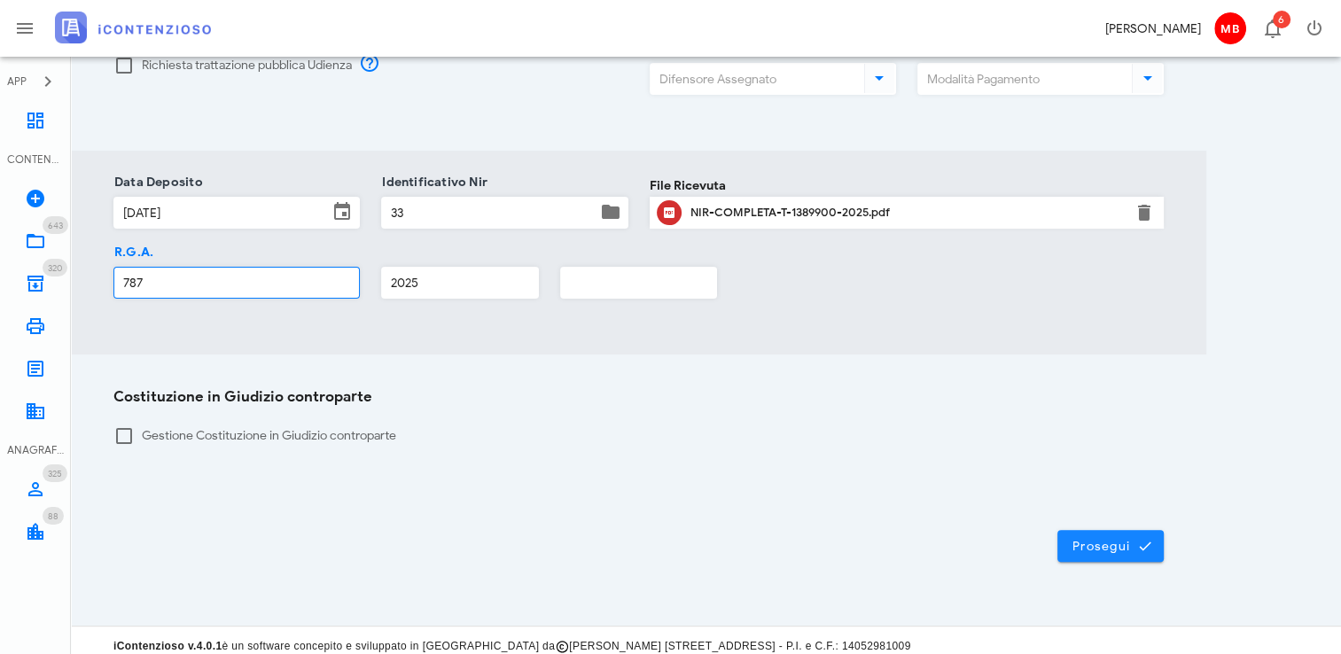
type input "787"
click at [1131, 538] on span "Prosegui" at bounding box center [1110, 546] width 78 height 16
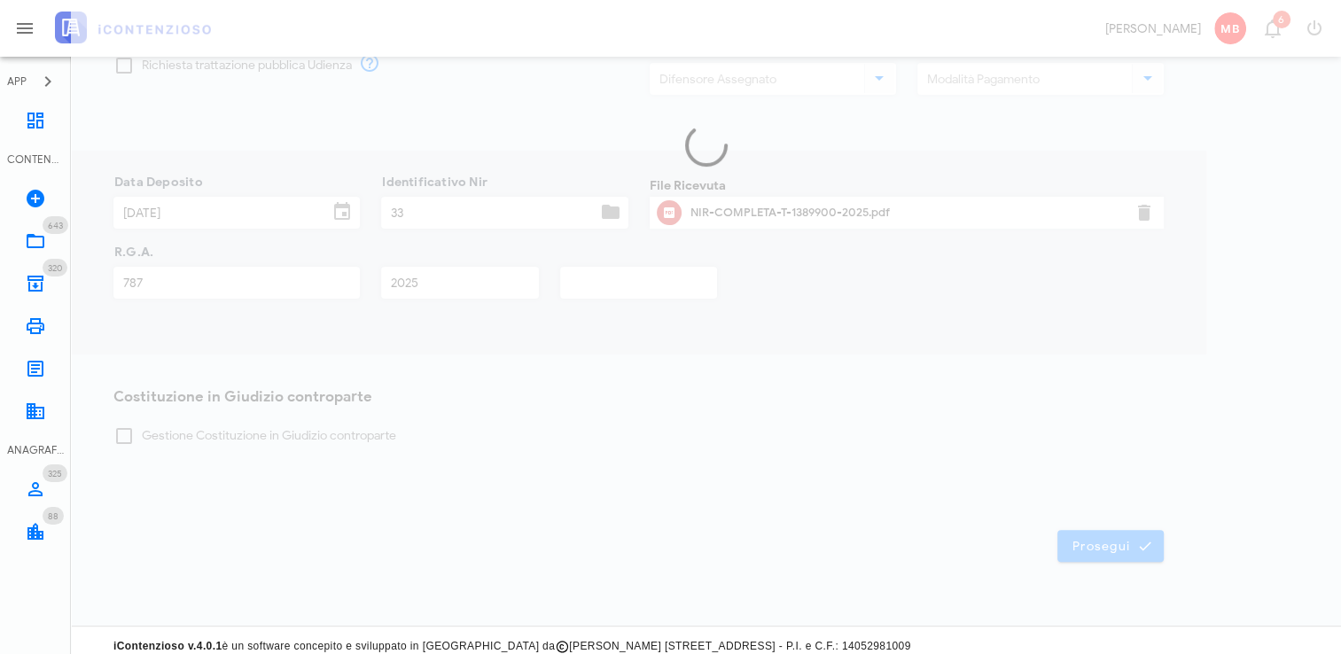
scroll to position [378, 0]
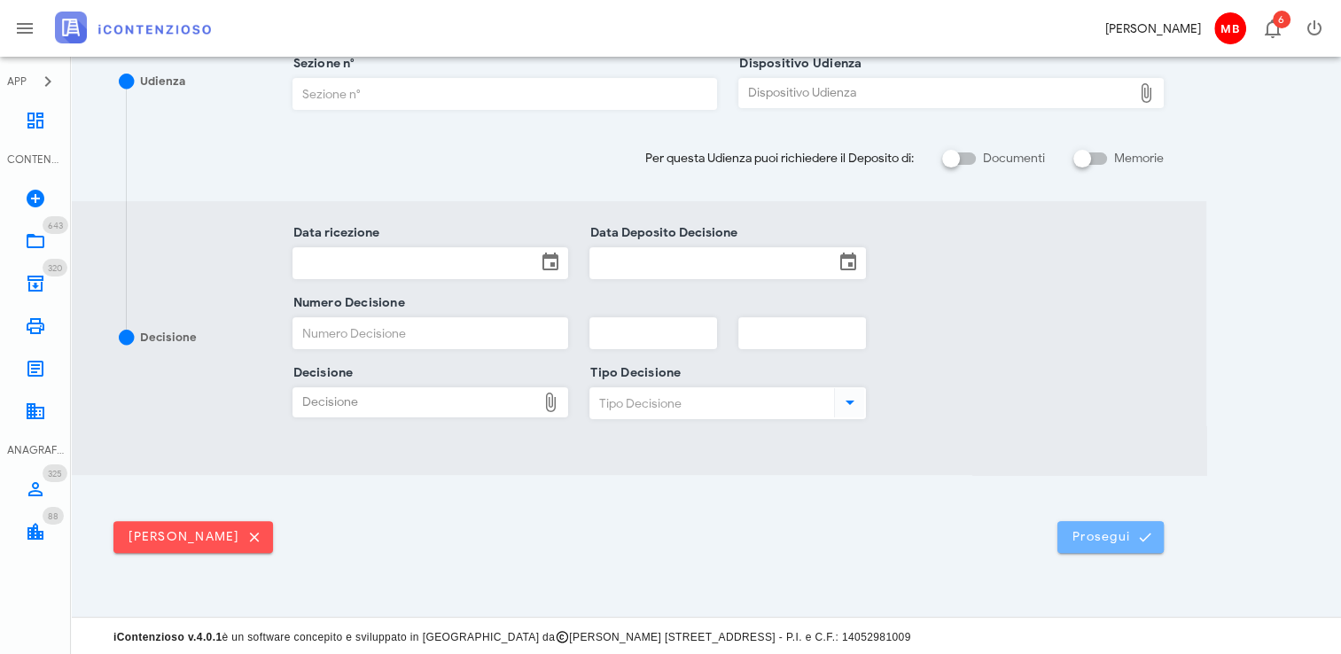
click at [1130, 530] on span "Prosegui" at bounding box center [1110, 537] width 78 height 16
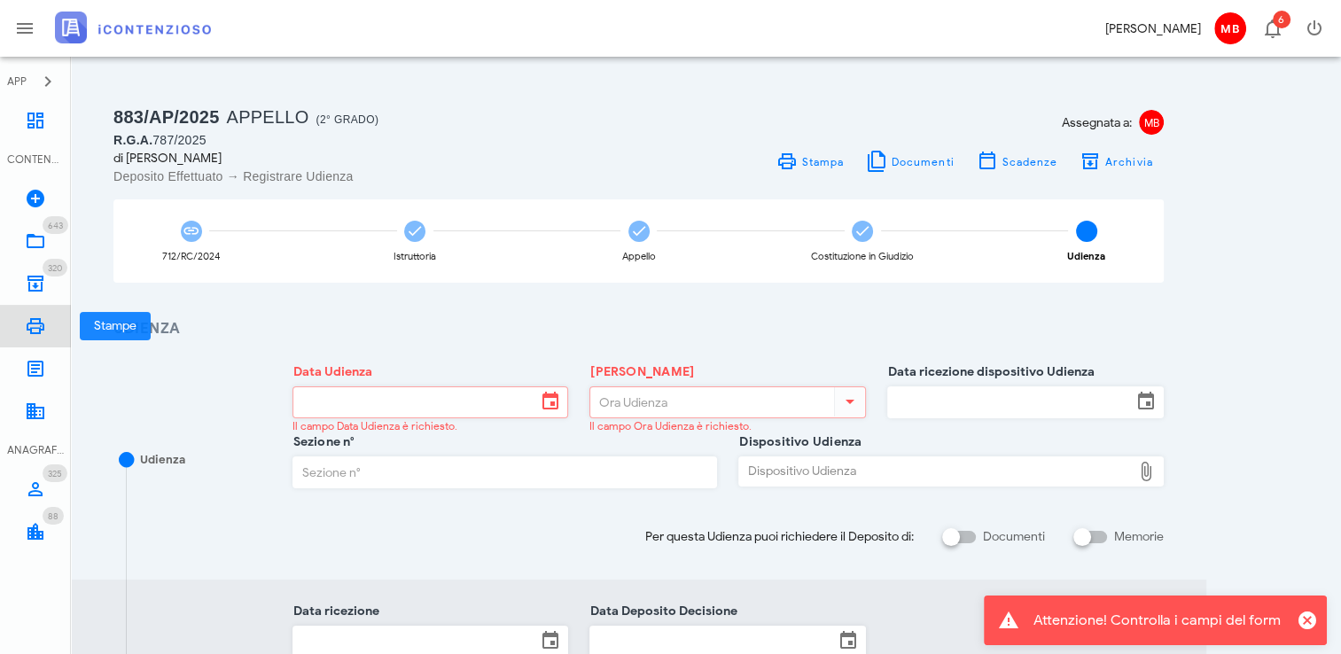
click at [43, 326] on icon at bounding box center [35, 325] width 21 height 21
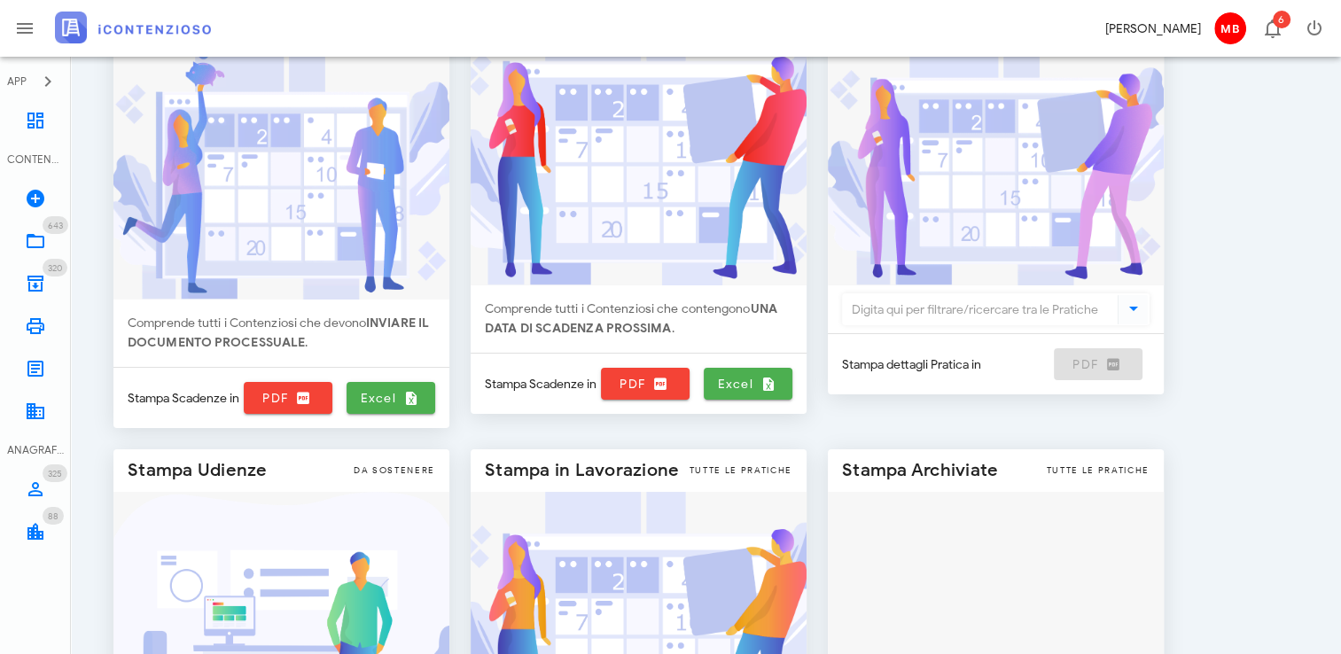
scroll to position [177, 0]
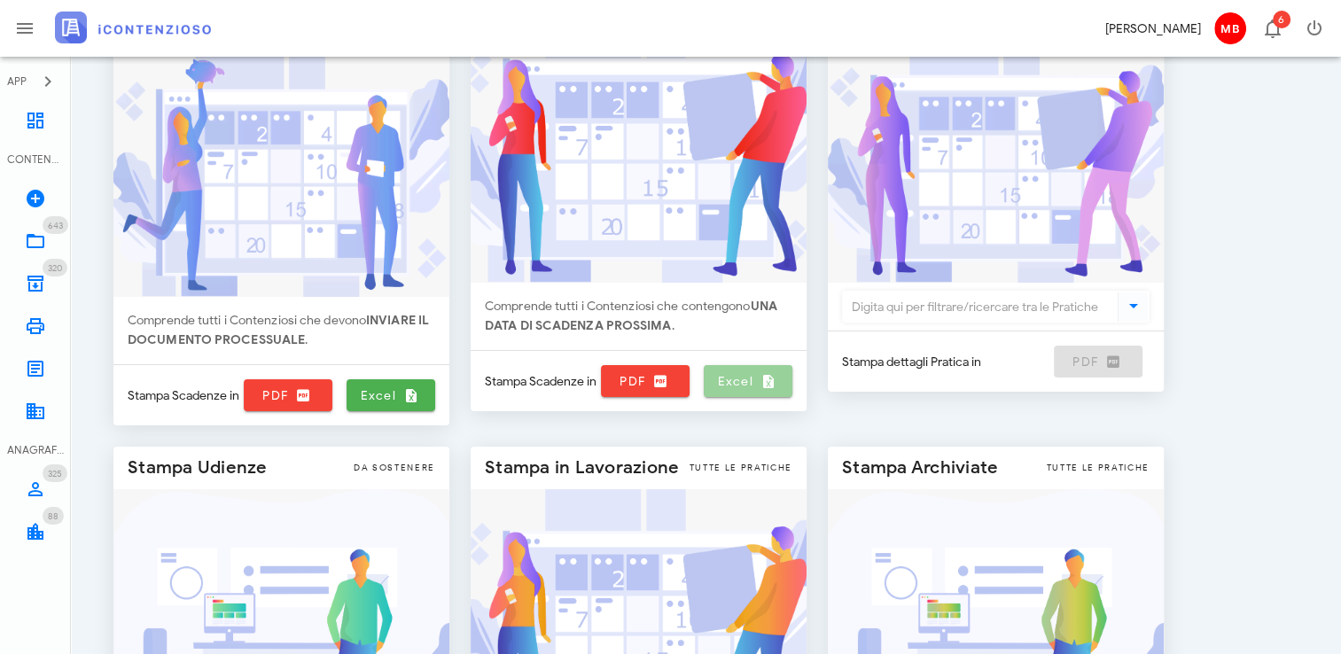
click at [740, 381] on span "Excel" at bounding box center [748, 381] width 74 height 16
click at [35, 245] on icon at bounding box center [35, 240] width 21 height 21
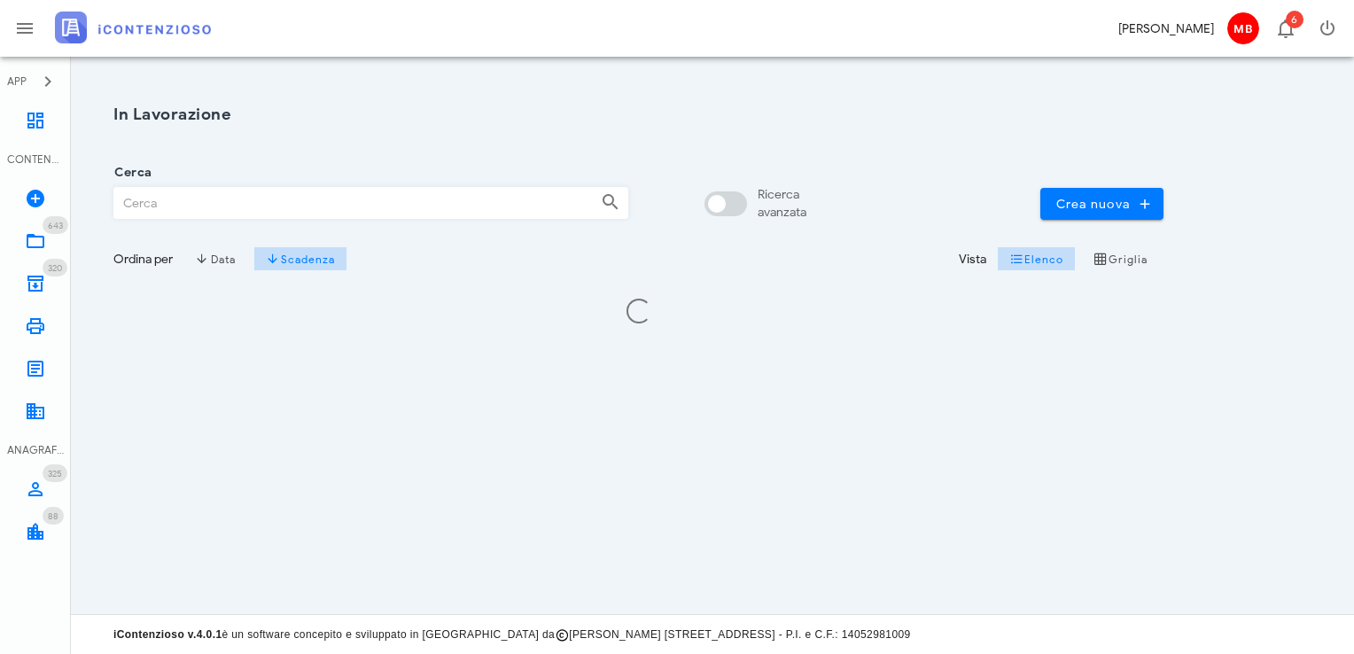
click at [178, 201] on input "Cerca" at bounding box center [350, 203] width 472 height 30
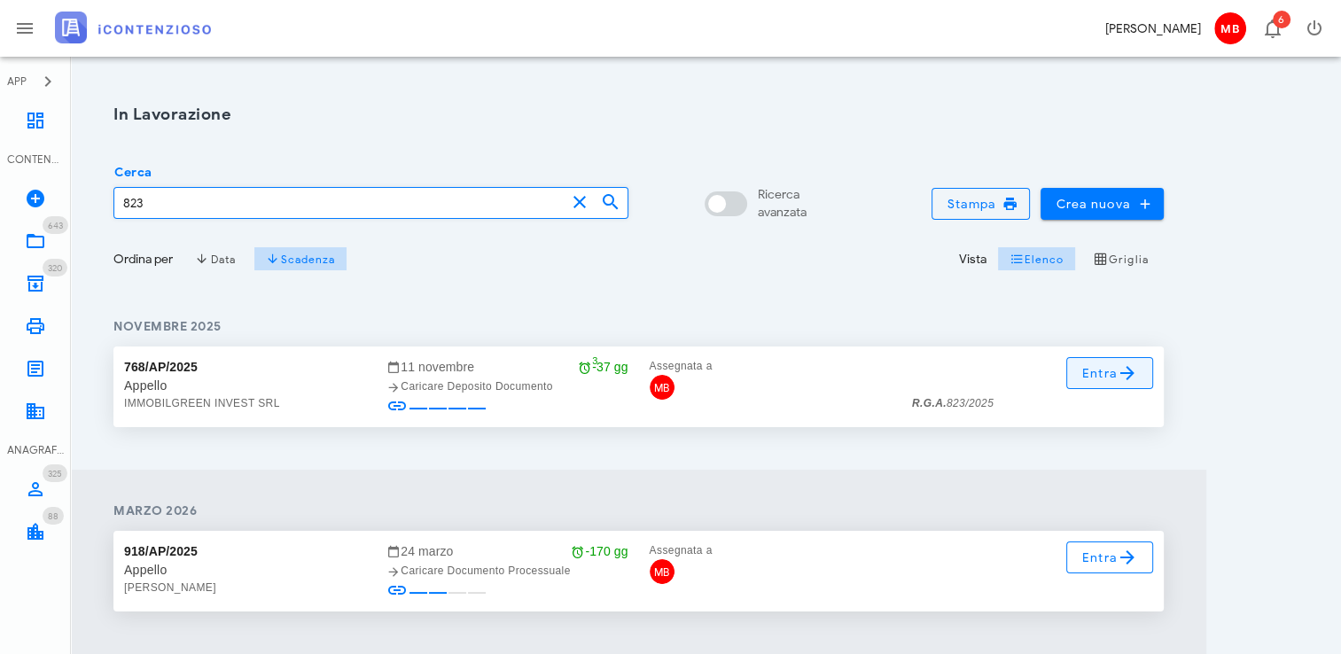
type input "823"
click at [1100, 374] on span "Entra" at bounding box center [1110, 372] width 58 height 21
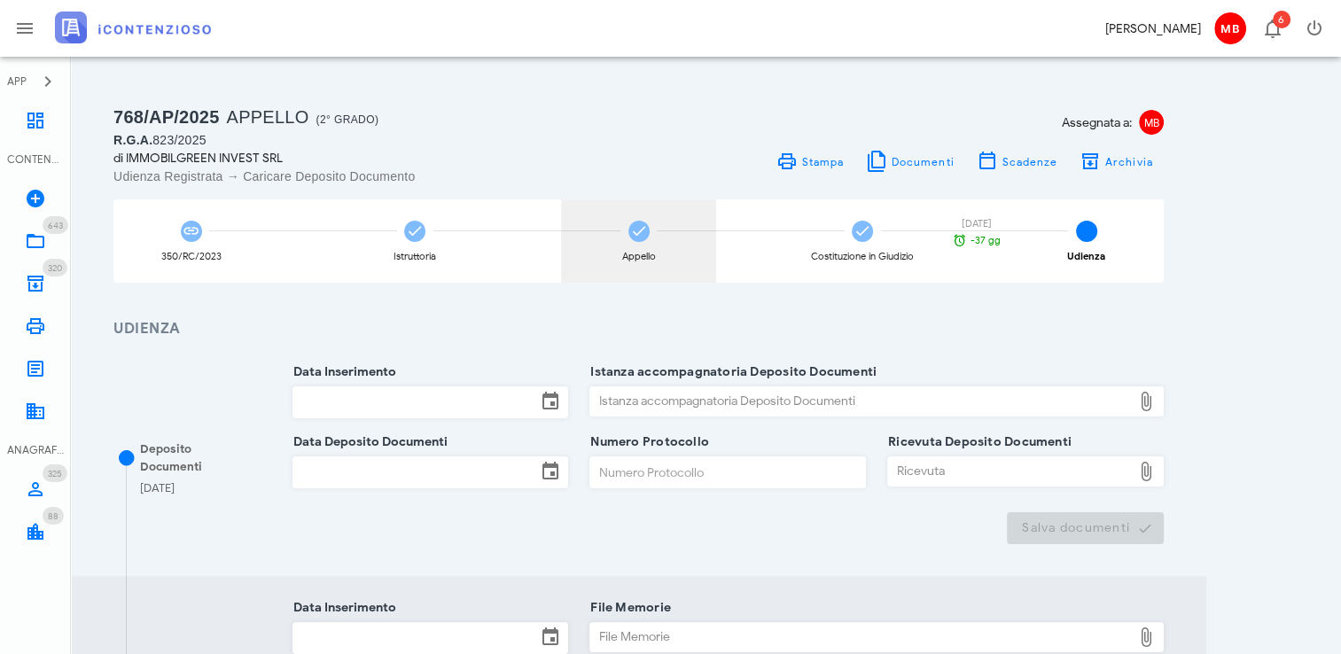
click at [634, 246] on div "Appello" at bounding box center [638, 240] width 155 height 83
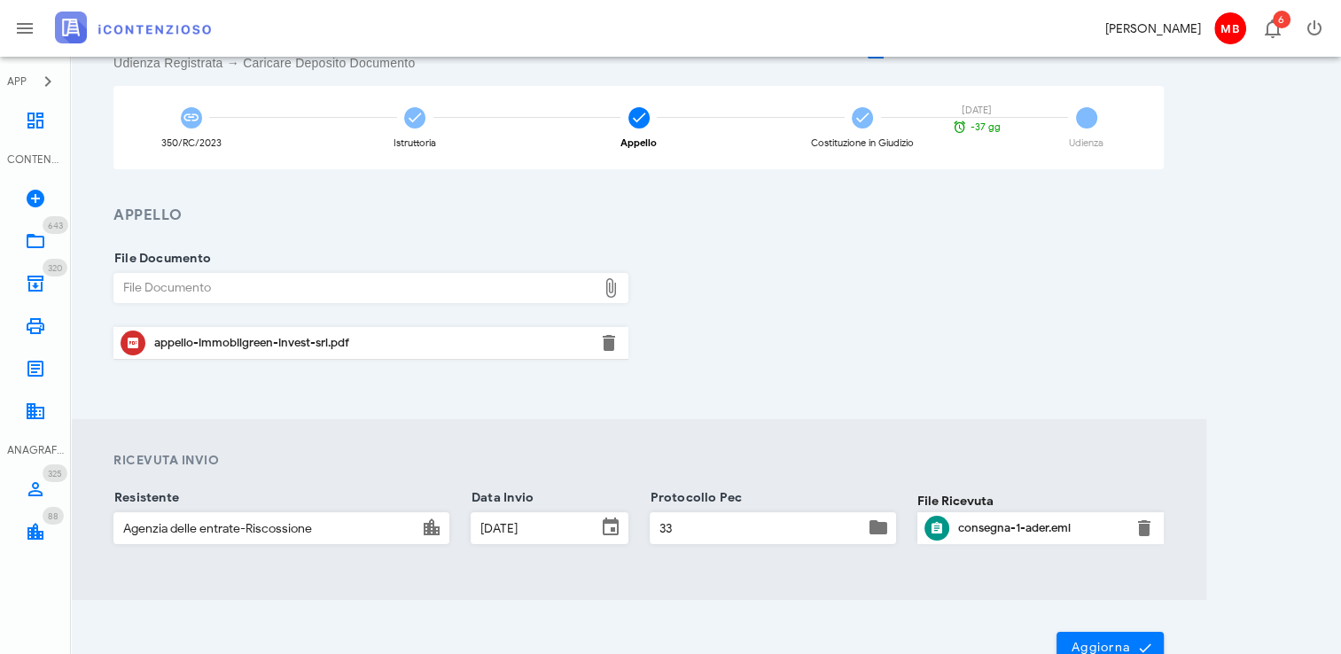
scroll to position [225, 0]
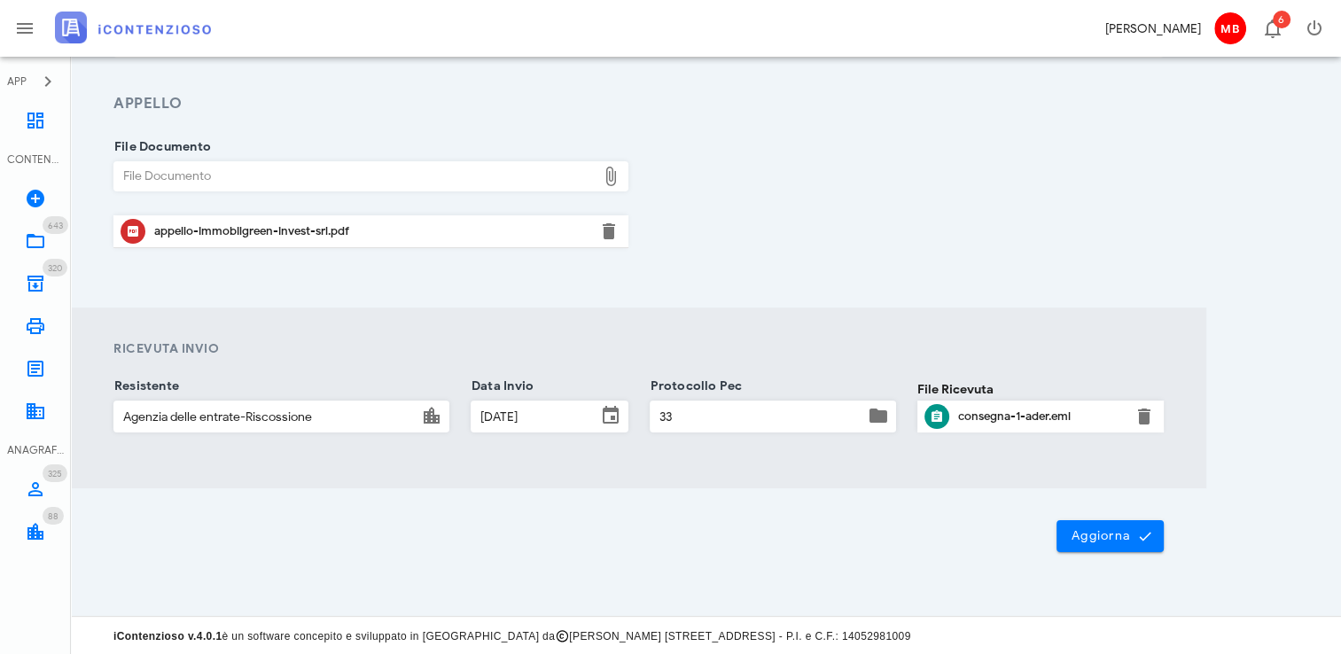
click at [227, 225] on div "appello-immobilgreen-invest-srl.pdf" at bounding box center [370, 231] width 433 height 14
click at [48, 119] on link "Dashboard" at bounding box center [35, 120] width 71 height 43
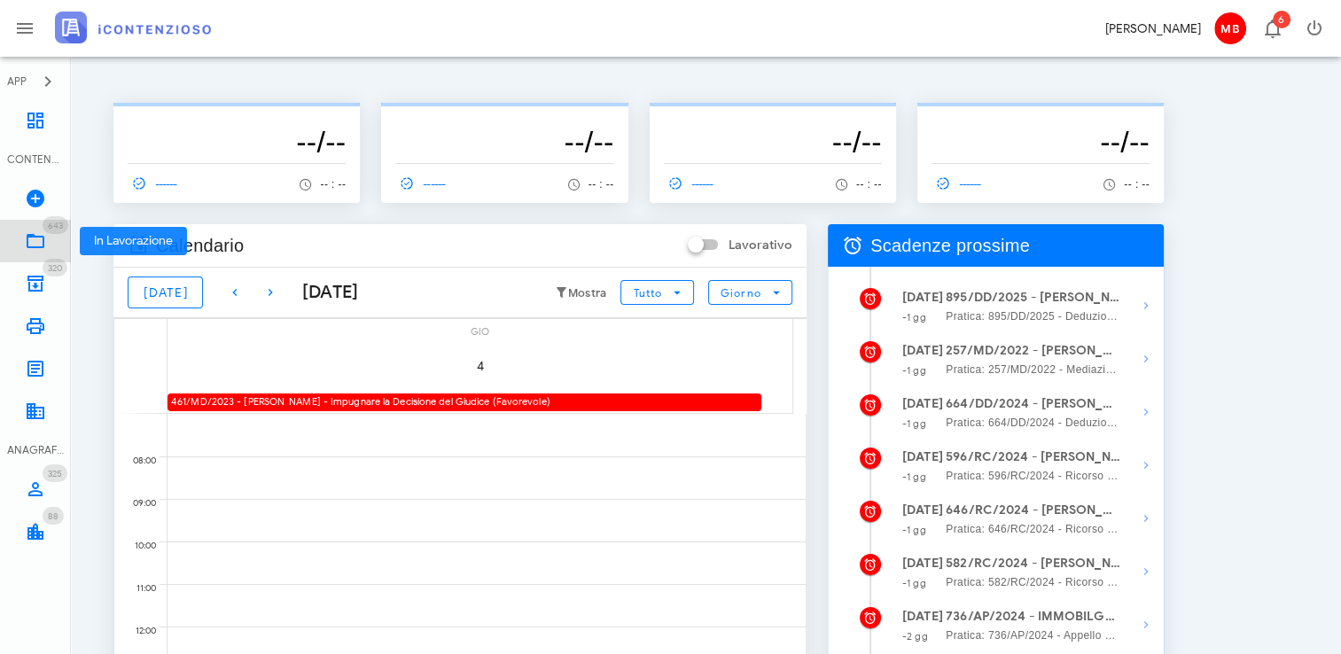
click at [35, 238] on icon at bounding box center [35, 240] width 21 height 21
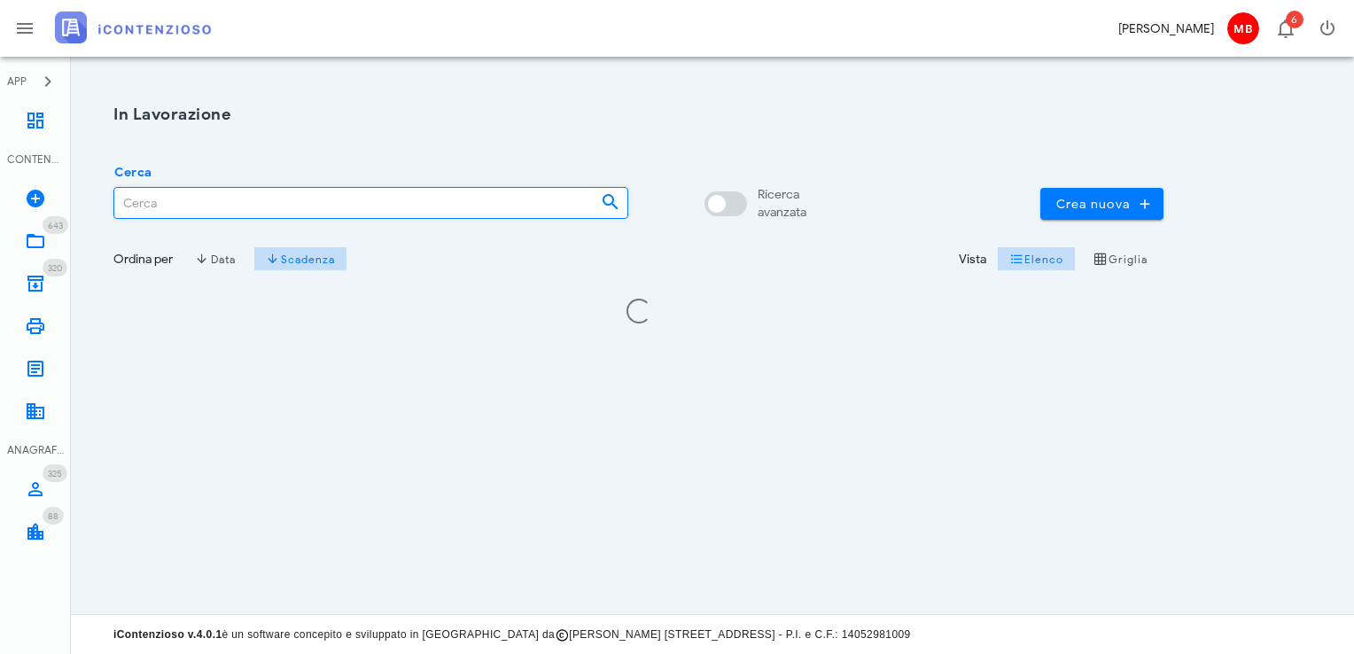
click at [209, 200] on input "Cerca" at bounding box center [350, 203] width 472 height 30
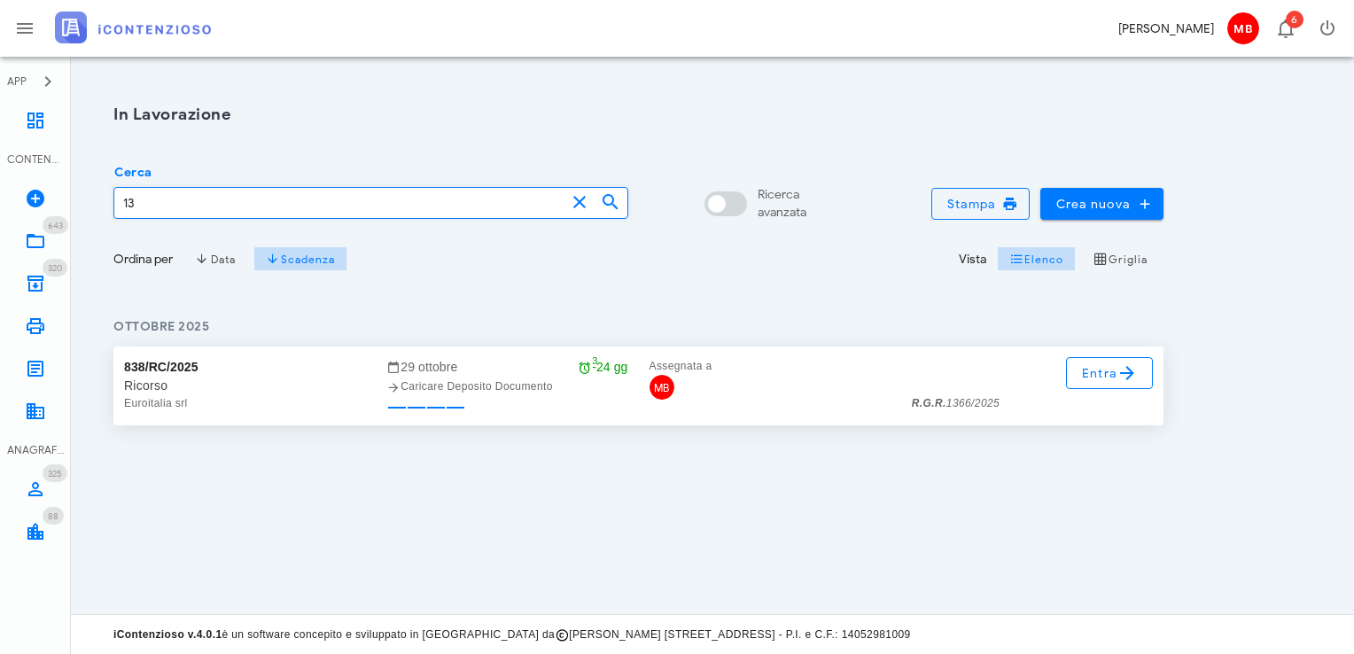
type input "1"
type input "1403"
